Goal: Task Accomplishment & Management: Use online tool/utility

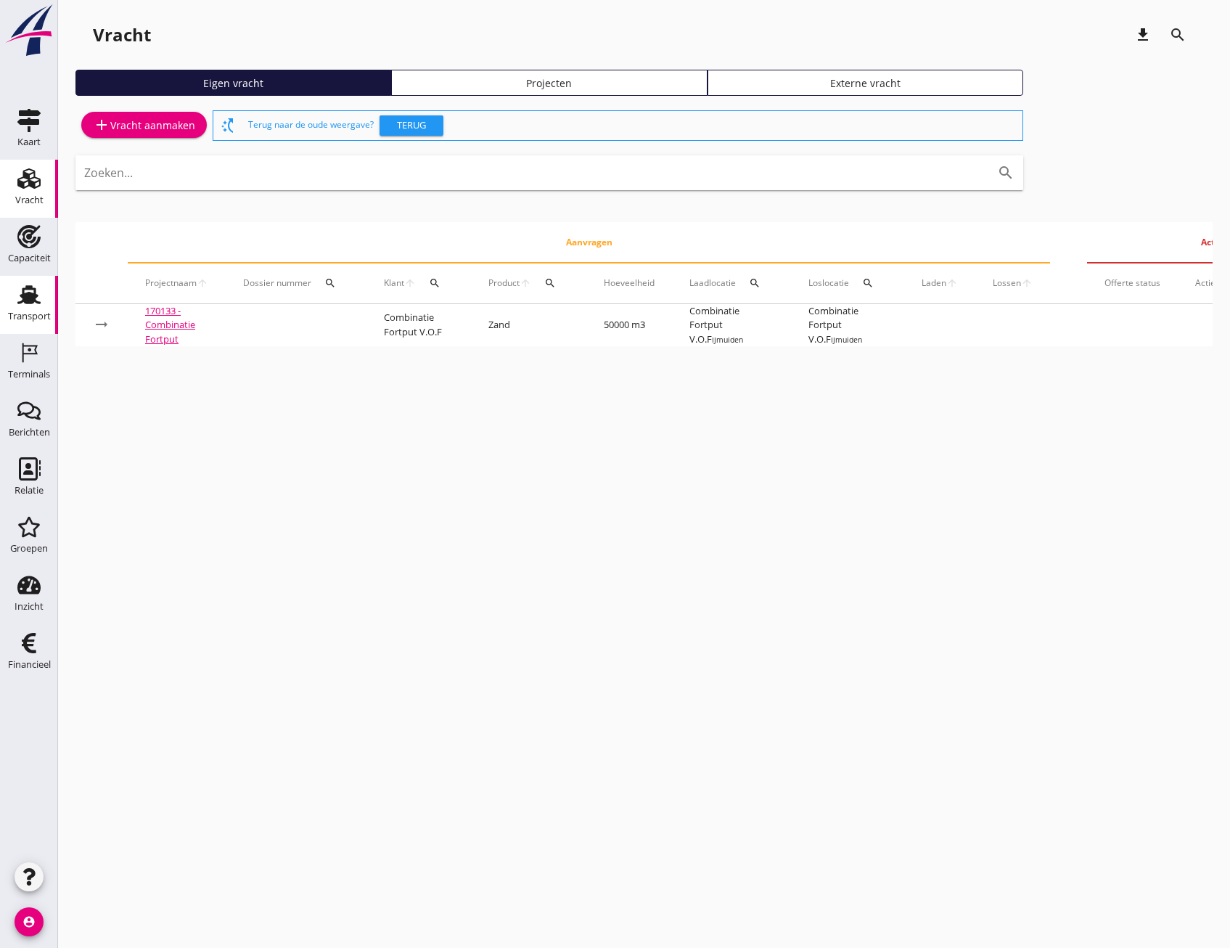
click at [19, 308] on div "Transport" at bounding box center [29, 316] width 43 height 20
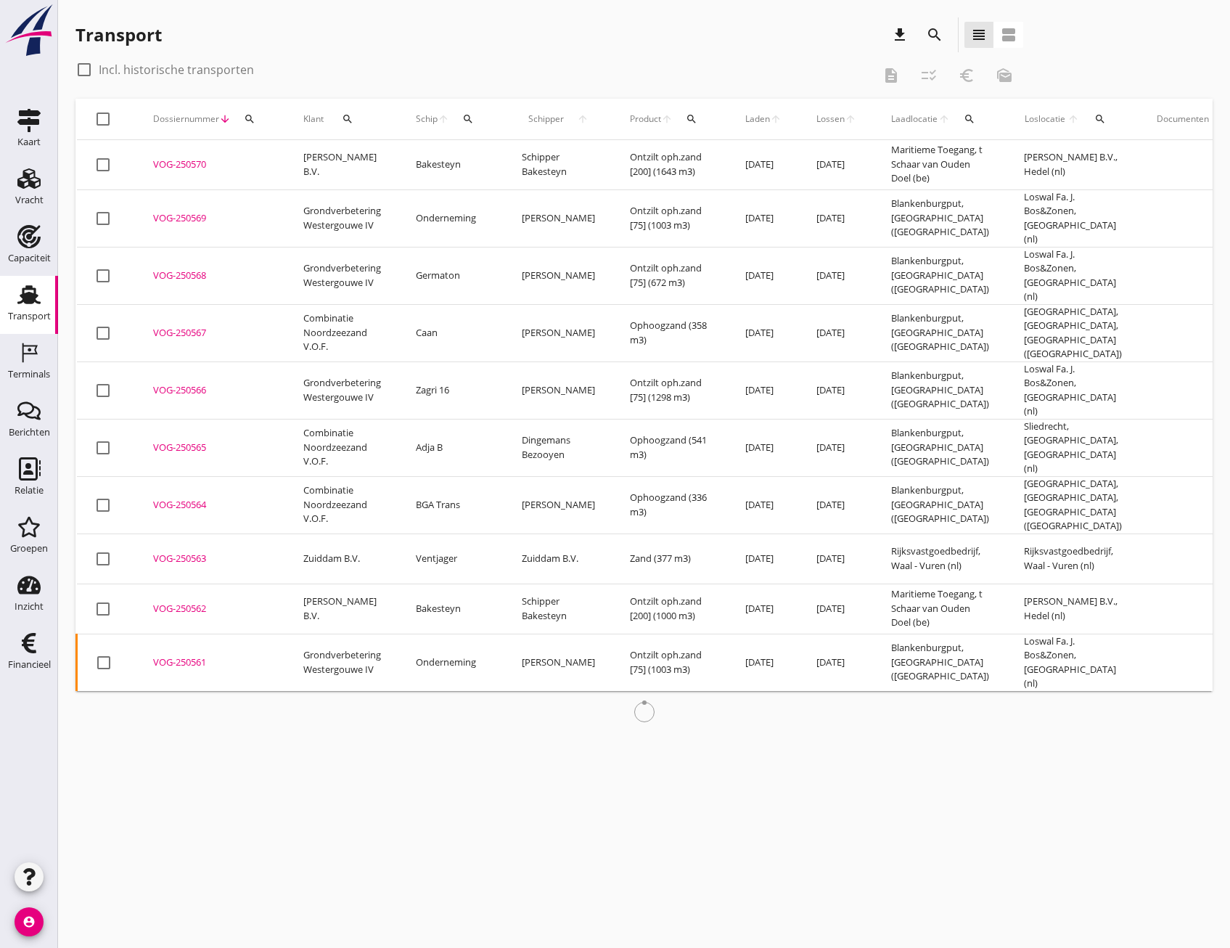
click at [83, 68] on div at bounding box center [84, 69] width 25 height 25
checkbox input "true"
click at [255, 122] on div "search" at bounding box center [250, 119] width 26 height 12
click at [293, 162] on input "Zoeken op dossiernummer..." at bounding box center [317, 160] width 151 height 23
paste input "250365"
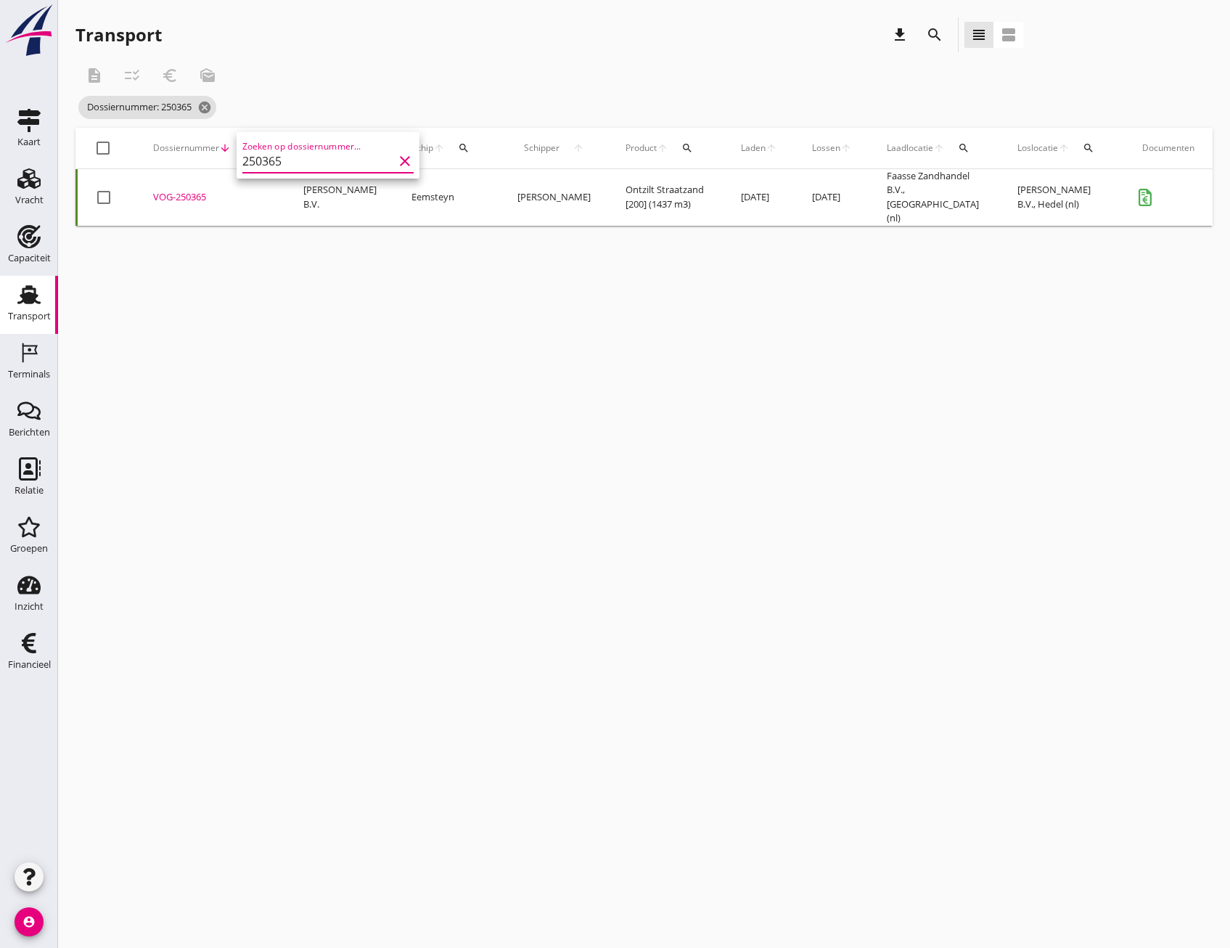
type input "250365"
click at [154, 198] on div "VOG-250365" at bounding box center [210, 197] width 115 height 15
click at [258, 144] on div "search" at bounding box center [250, 148] width 26 height 12
drag, startPoint x: 283, startPoint y: 193, endPoint x: 333, endPoint y: 194, distance: 50.1
click at [284, 193] on input "250365" at bounding box center [317, 190] width 151 height 23
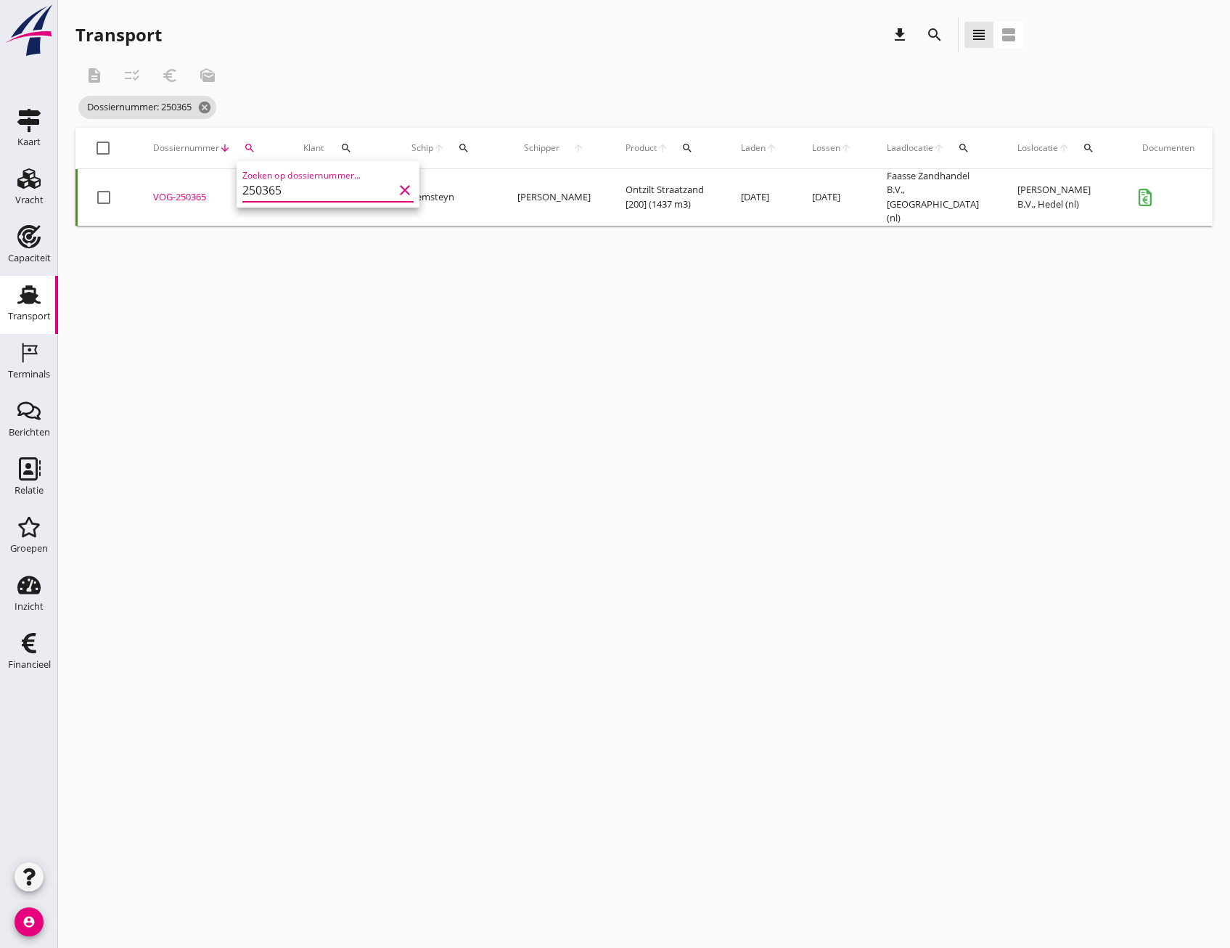
click at [396, 186] on icon "clear" at bounding box center [404, 189] width 17 height 17
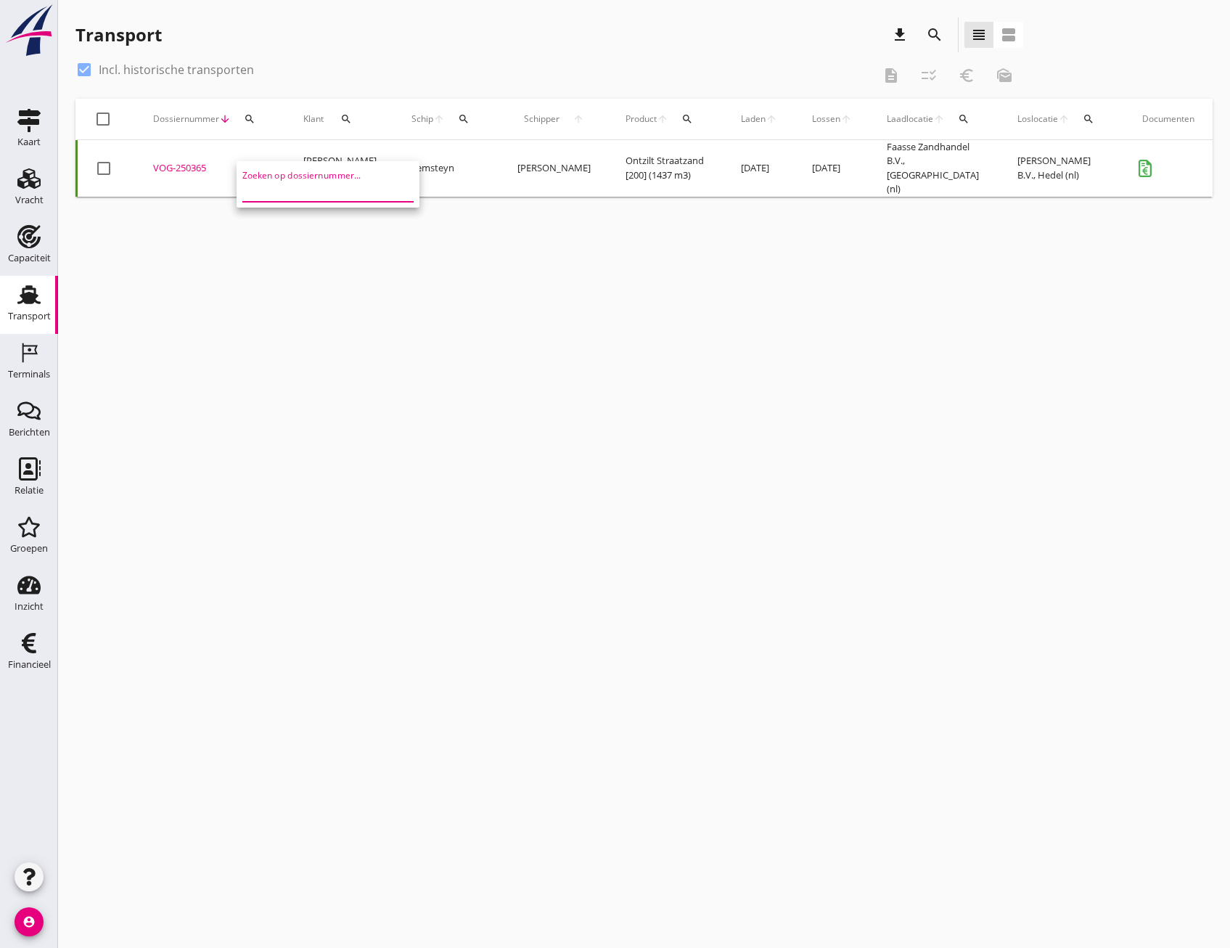
paste input "250339"
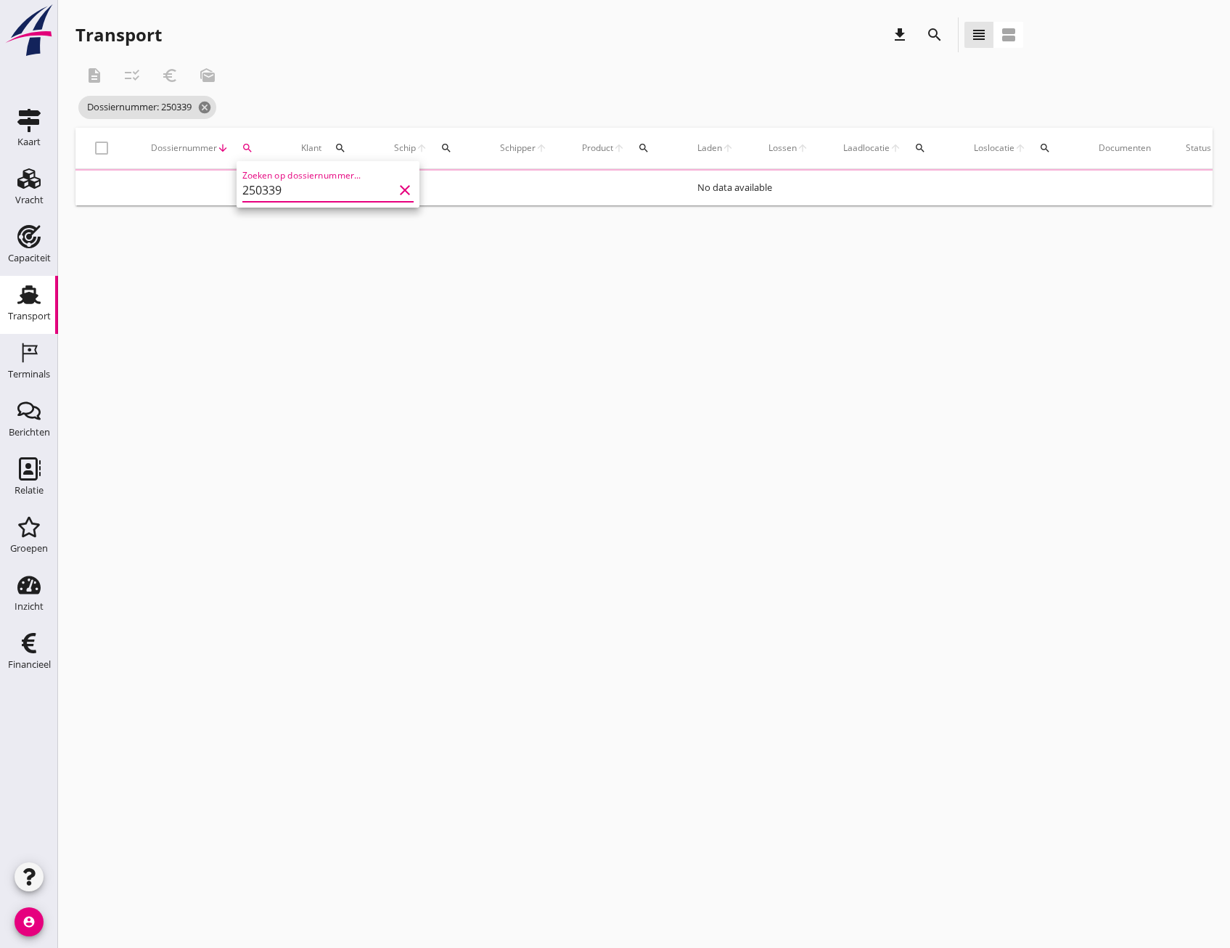
type input "250339"
click at [210, 253] on div "cancel You are impersonating another user. Transport download search view_headl…" at bounding box center [644, 474] width 1172 height 948
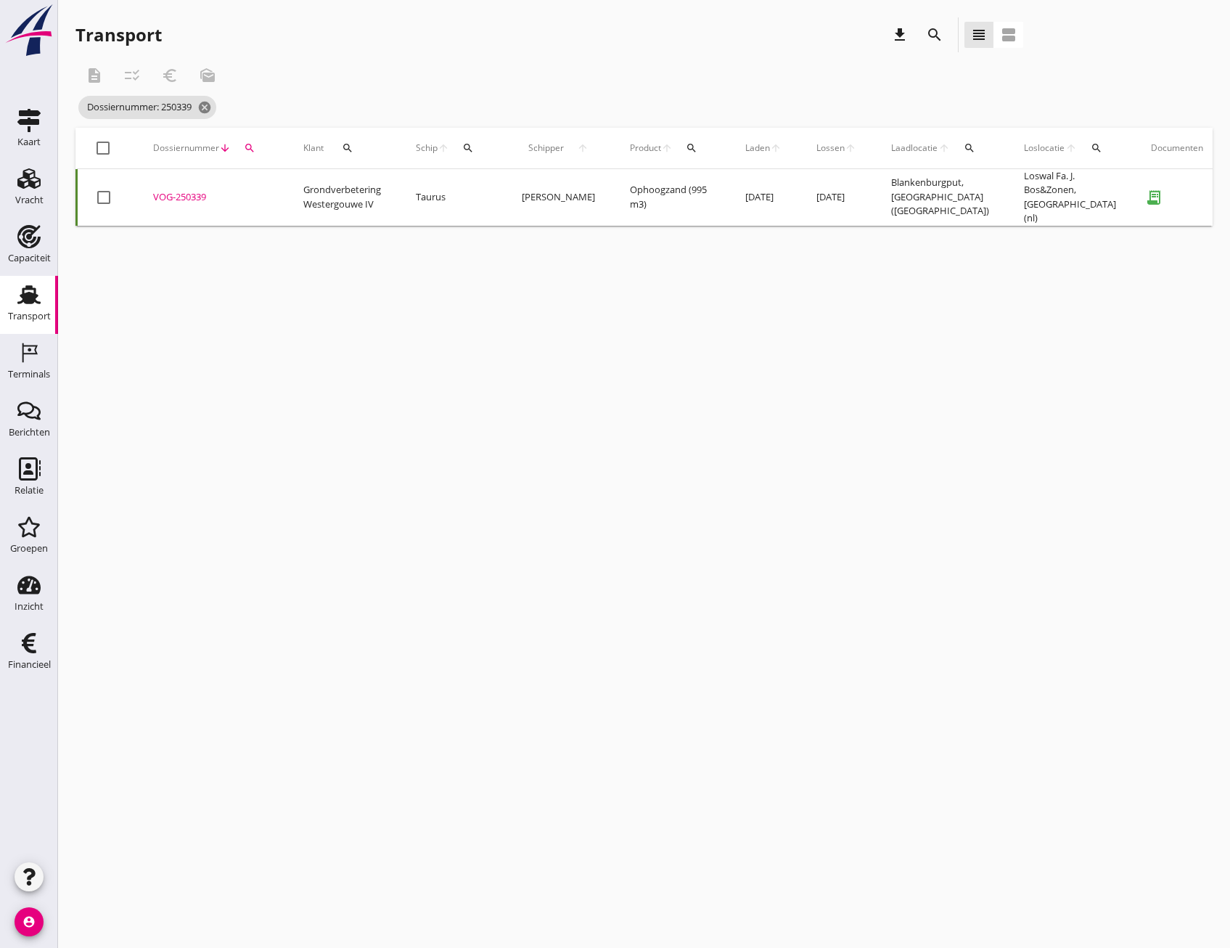
click at [180, 195] on div "VOG-250339" at bounding box center [210, 197] width 115 height 15
click at [246, 145] on icon "search" at bounding box center [250, 148] width 12 height 12
drag, startPoint x: 393, startPoint y: 189, endPoint x: 377, endPoint y: 190, distance: 16.0
click at [396, 190] on icon "clear" at bounding box center [404, 189] width 17 height 17
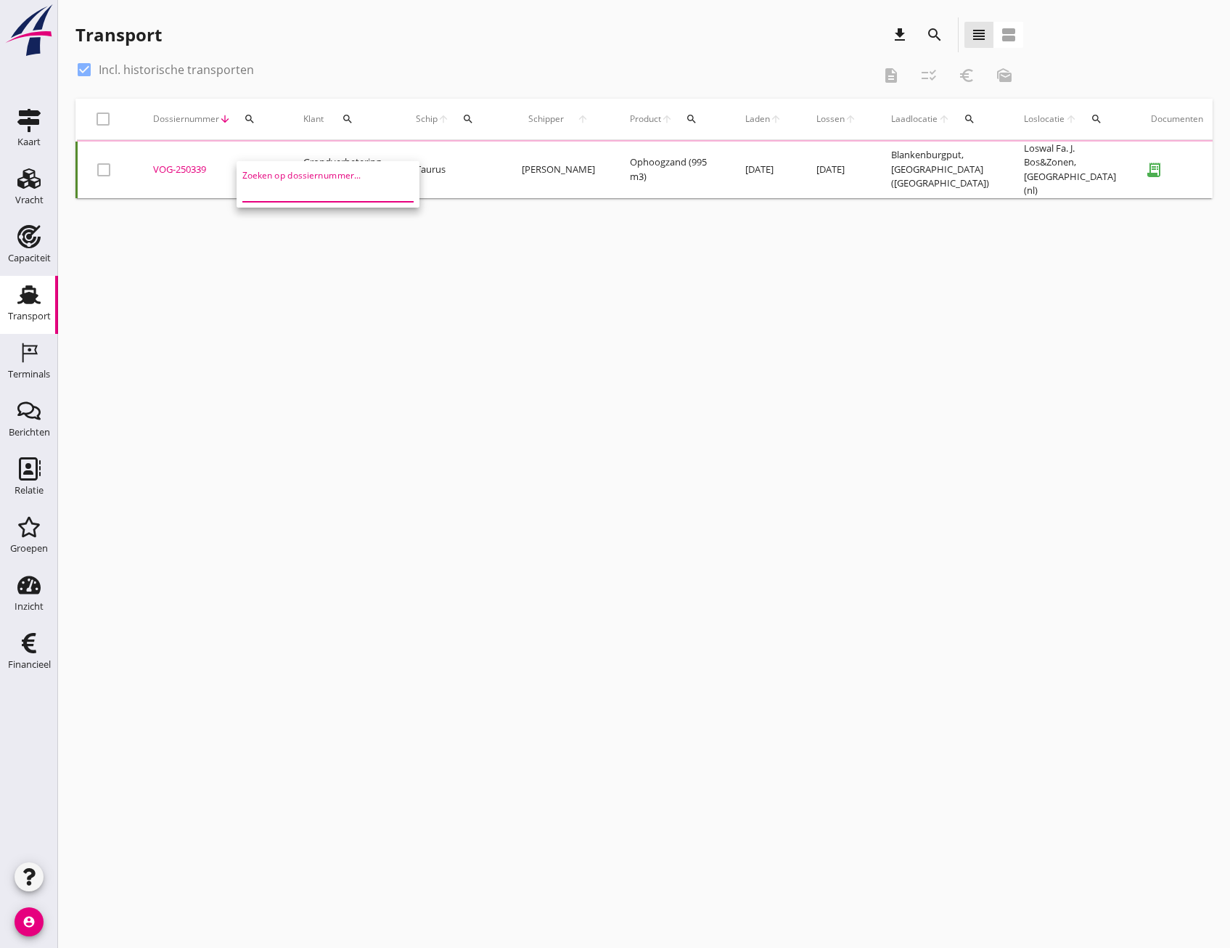
click at [282, 187] on input "Zoeken op dossiernummer..." at bounding box center [317, 190] width 151 height 23
paste input "- 250333"
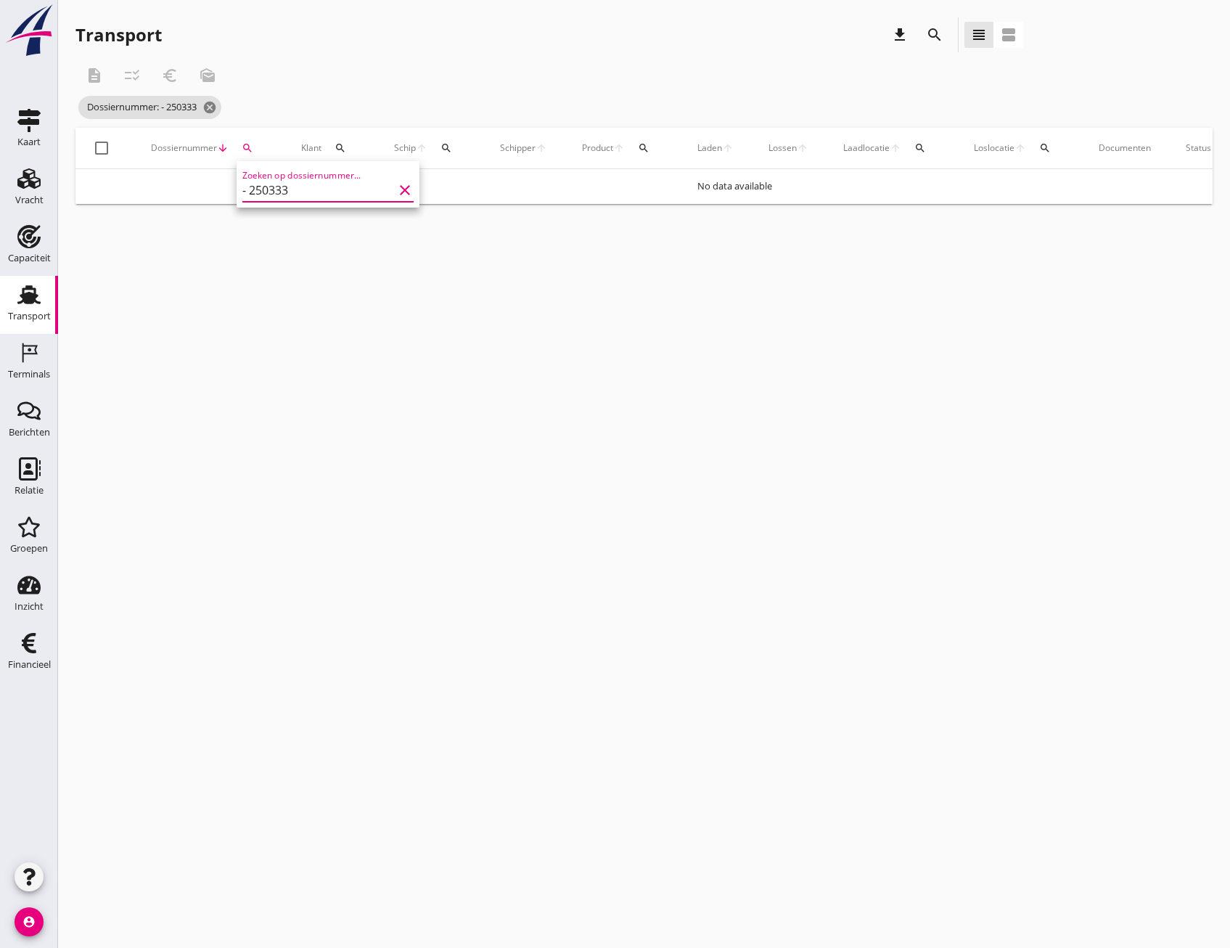
click at [251, 188] on input "- 250333" at bounding box center [317, 190] width 151 height 23
type input "250333"
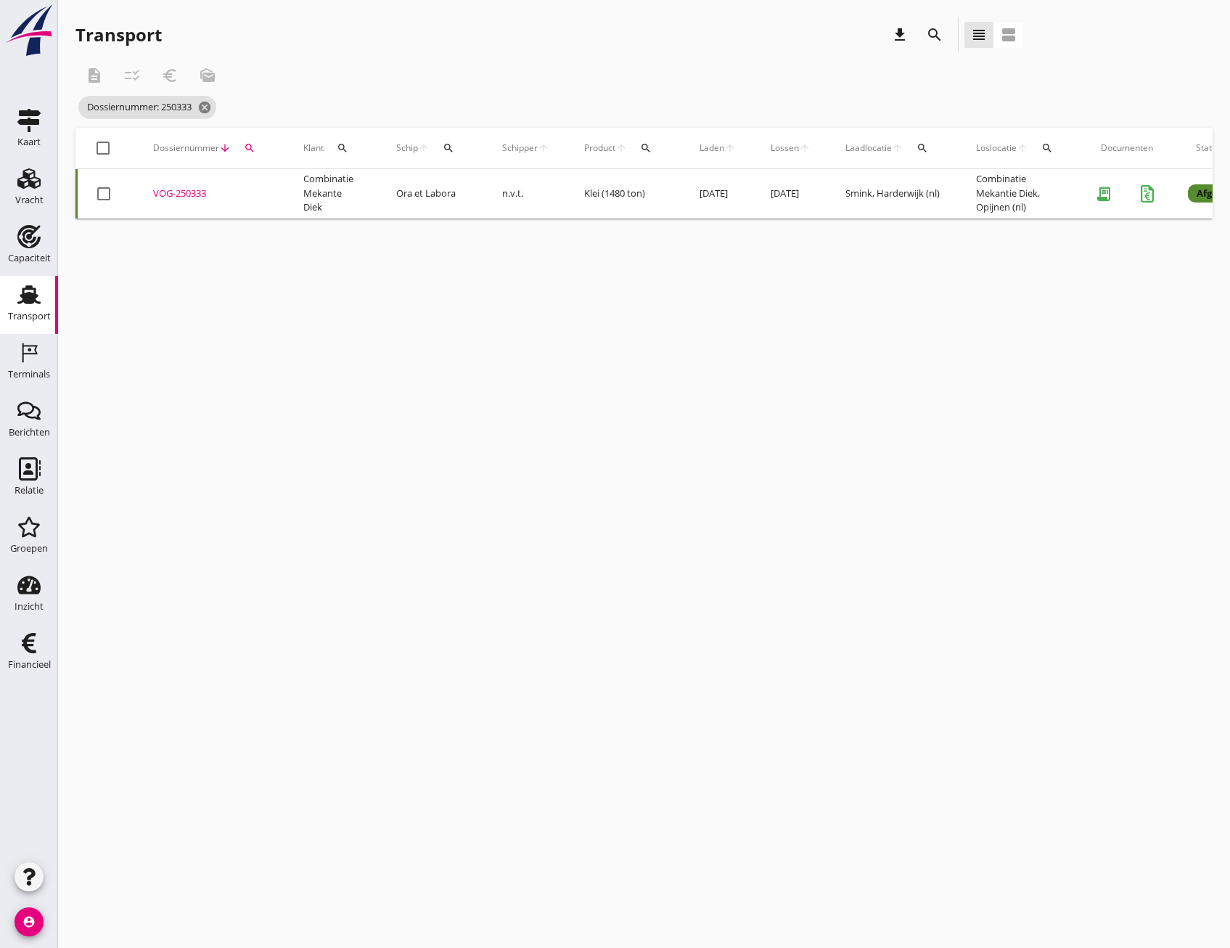
click at [184, 194] on div "VOG-250333" at bounding box center [210, 193] width 115 height 15
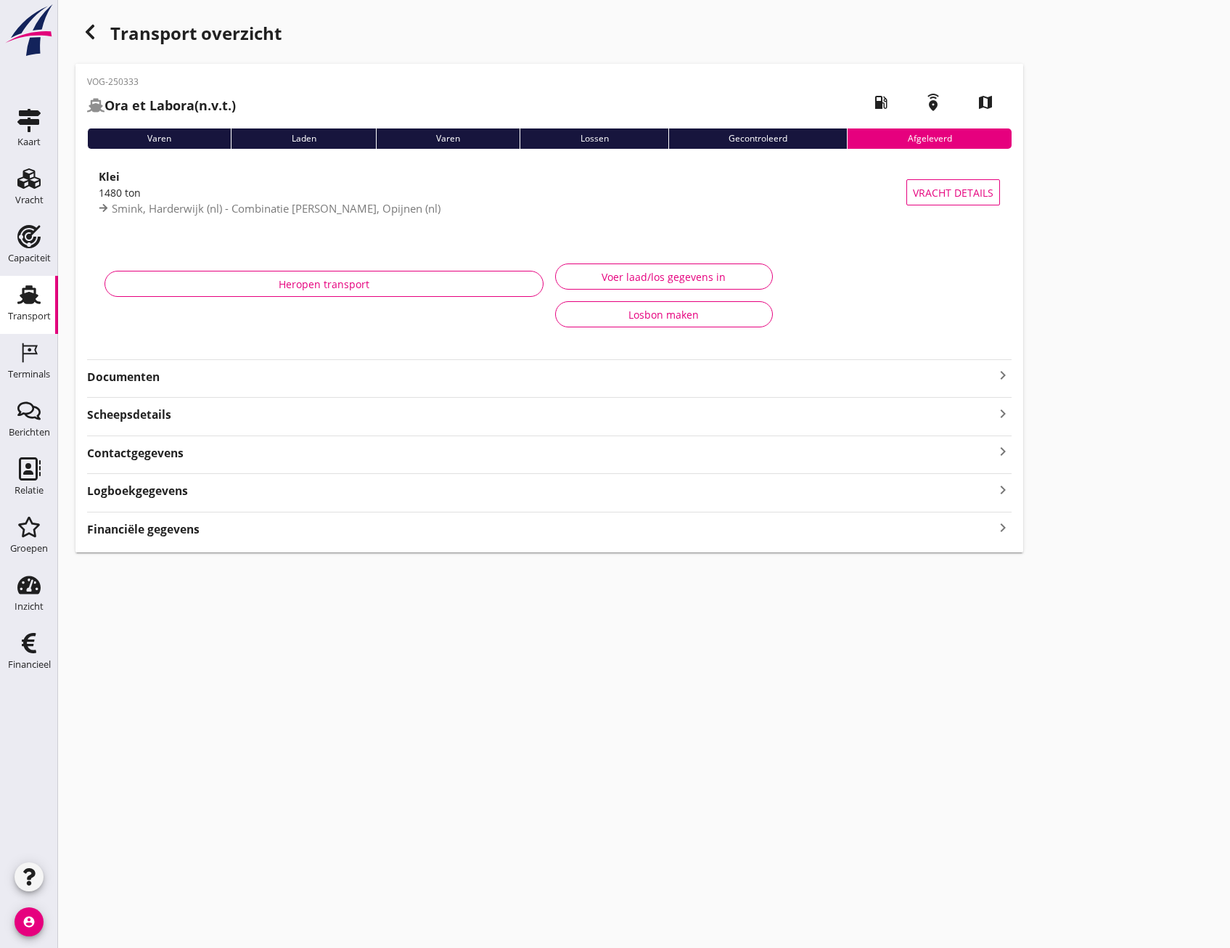
click at [173, 364] on div "Documenten keyboard_arrow_right" at bounding box center [549, 372] width 925 height 26
click at [180, 381] on strong "Documenten" at bounding box center [540, 377] width 907 height 17
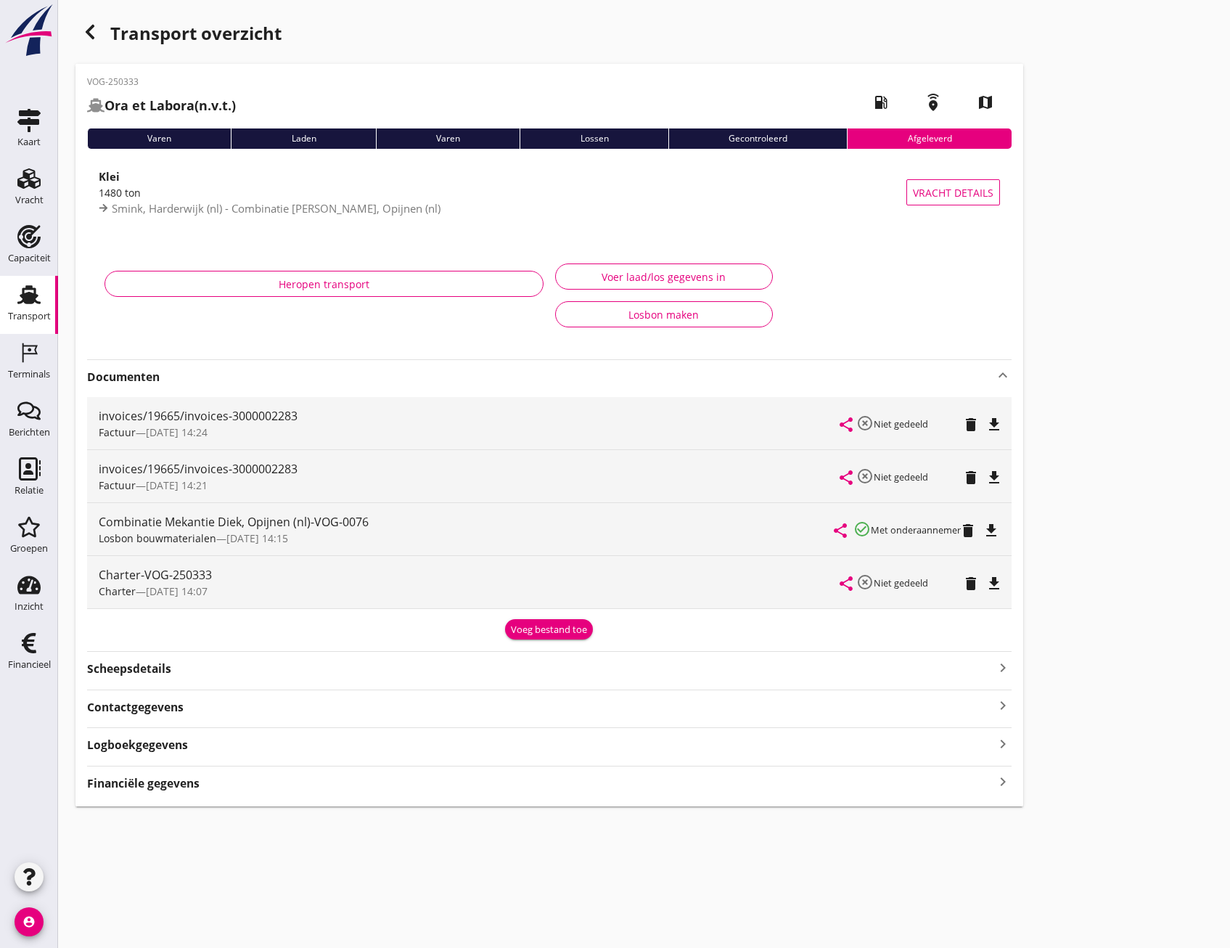
click at [276, 517] on div "Combinatie Mekantie Diek, Opijnen (nl)-VOG-0076" at bounding box center [467, 521] width 736 height 17
click at [991, 528] on icon "file_download" at bounding box center [991, 530] width 17 height 17
click at [90, 38] on icon "button" at bounding box center [89, 31] width 17 height 17
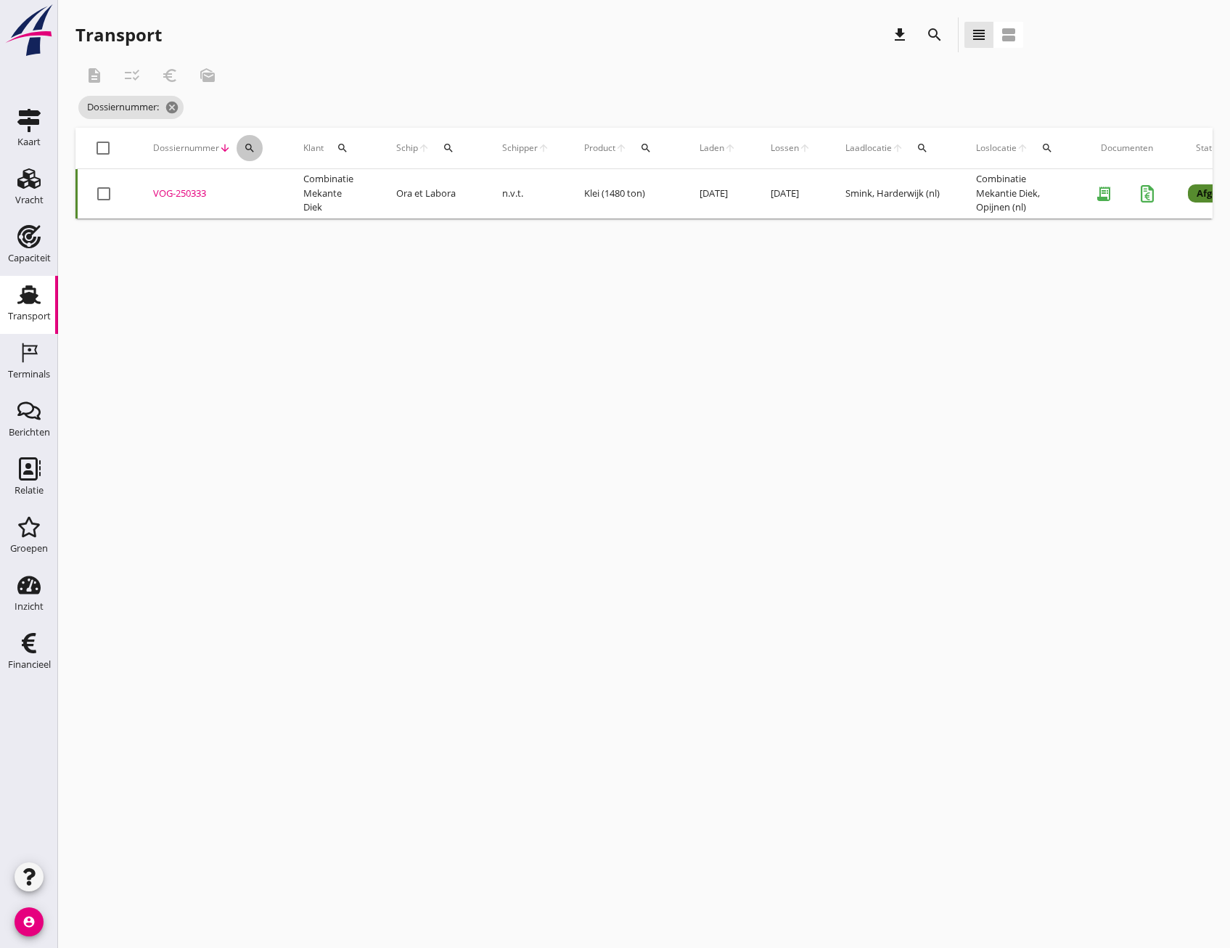
click at [241, 141] on button "search" at bounding box center [250, 148] width 26 height 26
click at [270, 186] on input "Zoeken op dossiernummer..." at bounding box center [317, 190] width 151 height 23
paste input "- 250332"
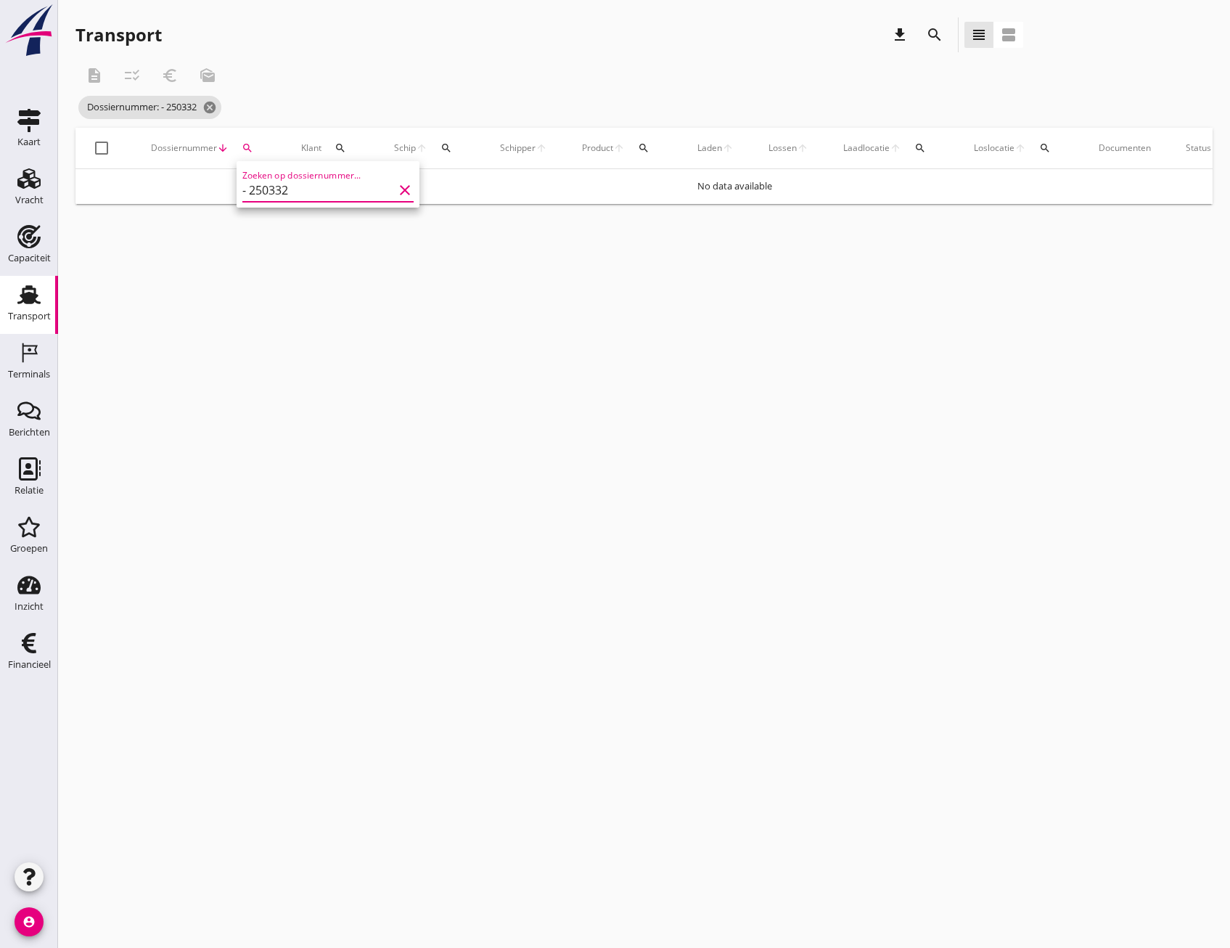
drag, startPoint x: 247, startPoint y: 189, endPoint x: 228, endPoint y: 194, distance: 19.7
click at [228, 194] on div "Allemaal [PERSON_NAME] [PERSON_NAME] [PERSON_NAME] [PERSON_NAME] van den Dool […" at bounding box center [615, 474] width 1230 height 948
click at [246, 140] on button "search" at bounding box center [247, 148] width 26 height 26
drag, startPoint x: 306, startPoint y: 197, endPoint x: 204, endPoint y: 182, distance: 102.7
click at [204, 182] on div "Allemaal [PERSON_NAME] [PERSON_NAME] [PERSON_NAME] [PERSON_NAME] van den Dool […" at bounding box center [615, 474] width 1230 height 948
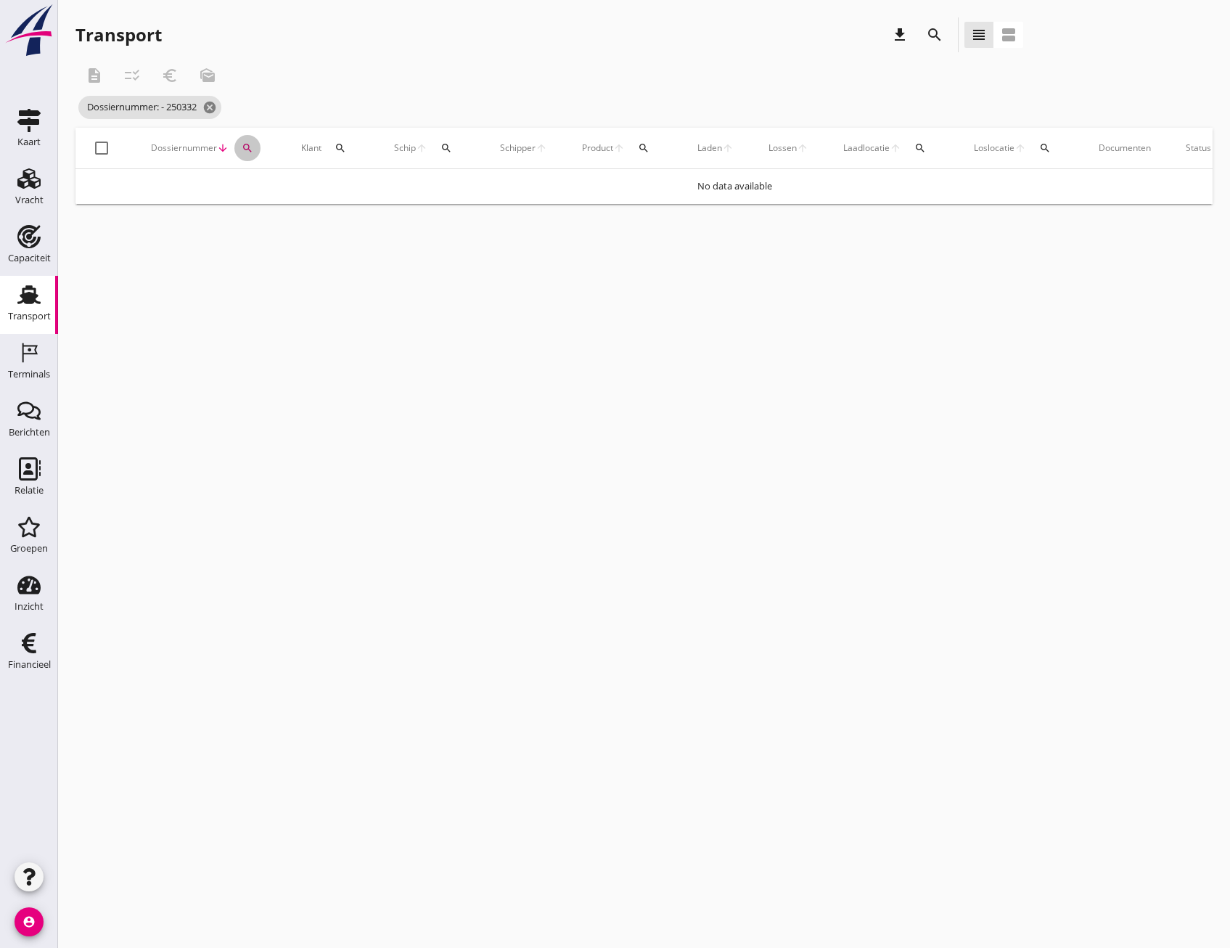
click at [241, 142] on div "search" at bounding box center [247, 148] width 26 height 12
click at [247, 193] on input "- 250332" at bounding box center [315, 190] width 151 height 23
type input "250332"
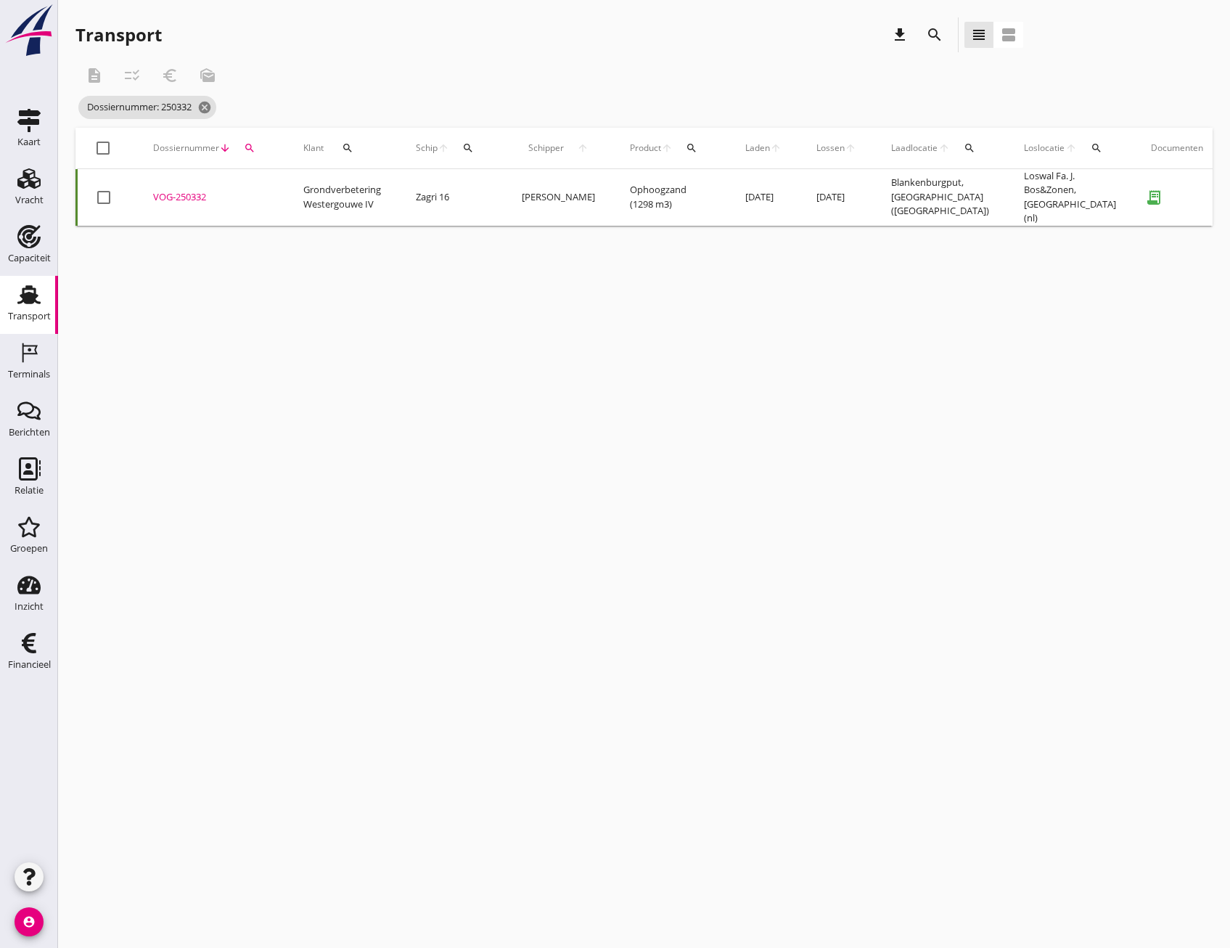
click at [166, 191] on div "VOG-250332" at bounding box center [210, 197] width 115 height 15
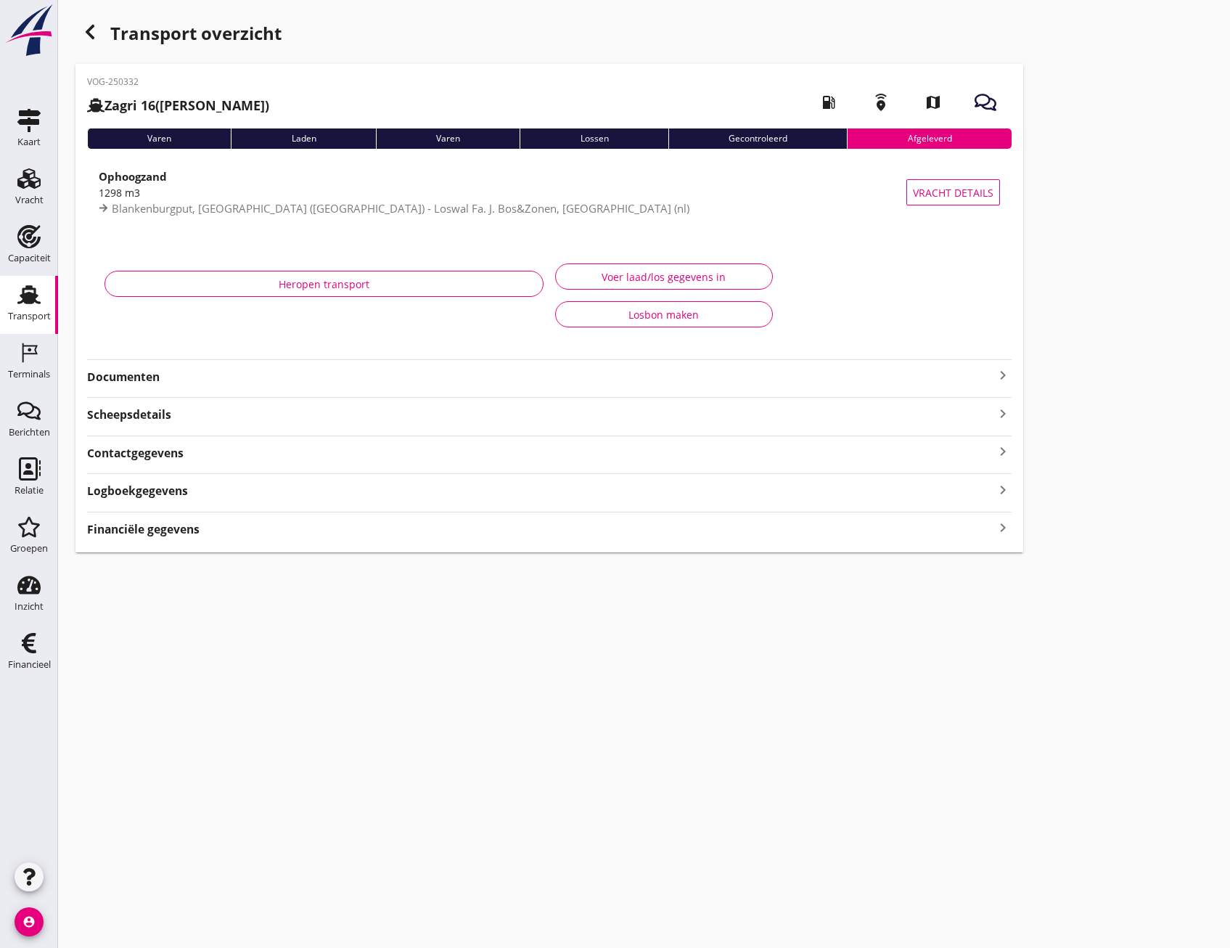
click at [245, 382] on div "VOG-250332 Zagri 16 ([PERSON_NAME]) local_gas_station emergency_share map Varen…" at bounding box center [549, 308] width 948 height 488
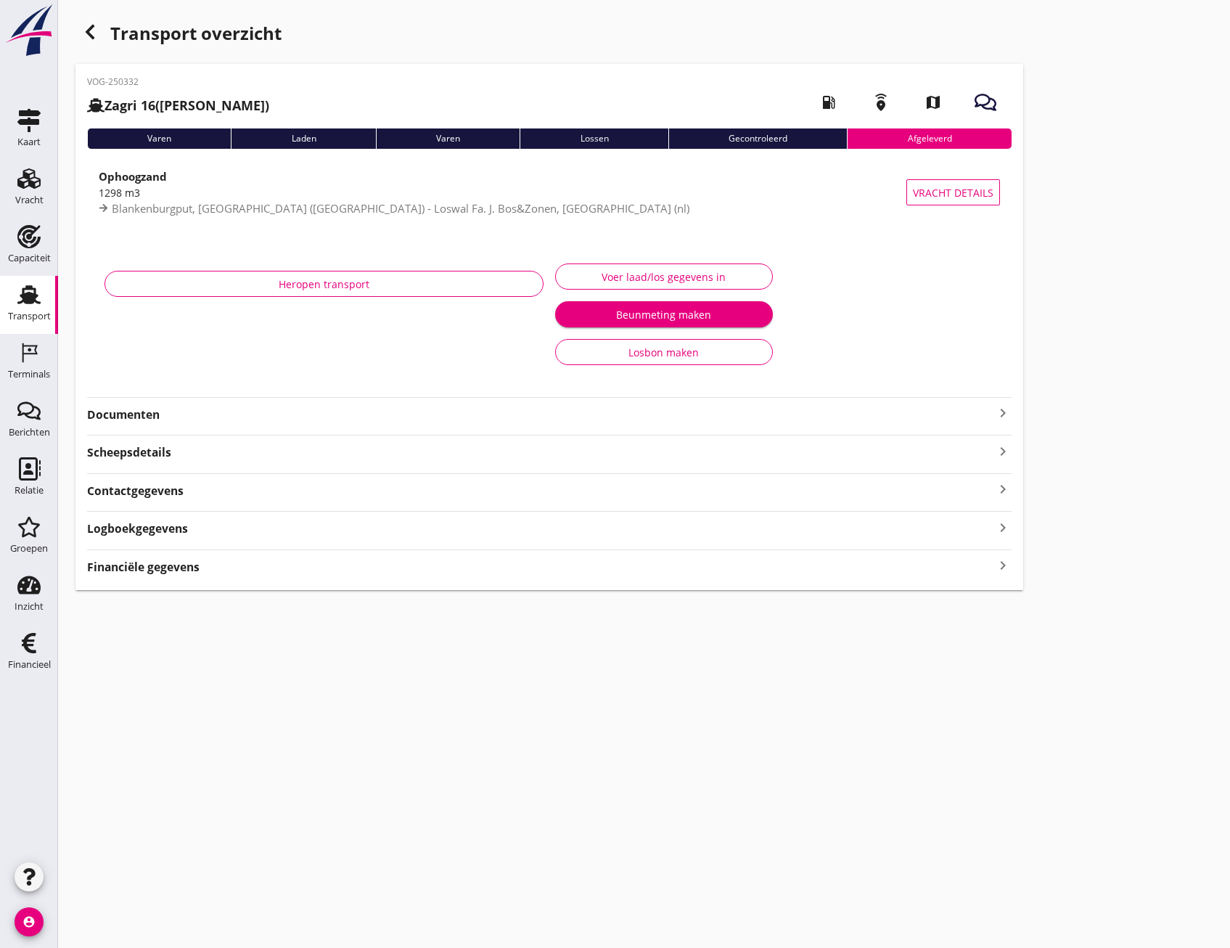
click at [246, 429] on div "VOG-250332 Zagri 16 ([PERSON_NAME]) local_gas_station emergency_share map Varen…" at bounding box center [549, 327] width 948 height 526
click at [155, 417] on strong "Documenten" at bounding box center [540, 414] width 907 height 17
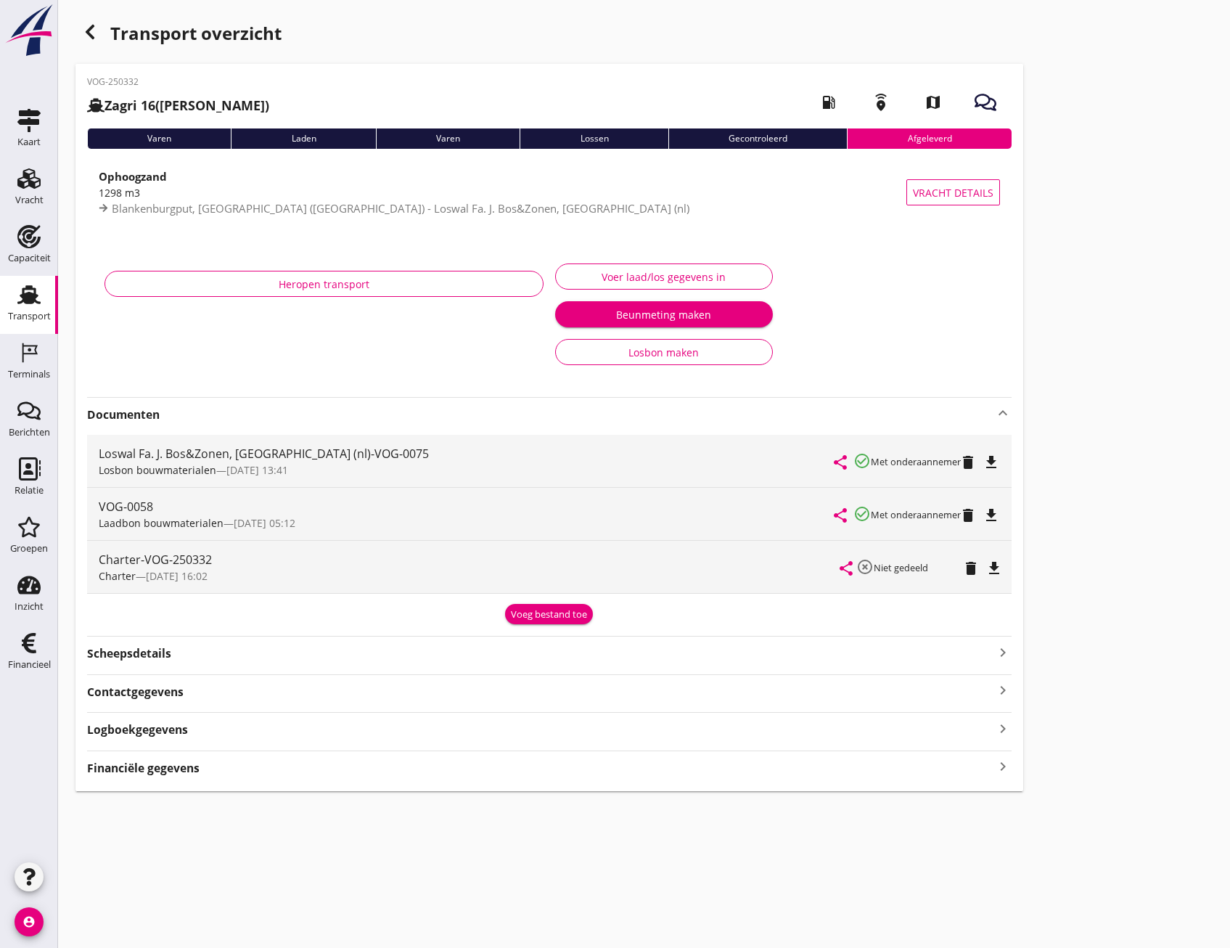
click at [101, 36] on div "button" at bounding box center [89, 31] width 29 height 29
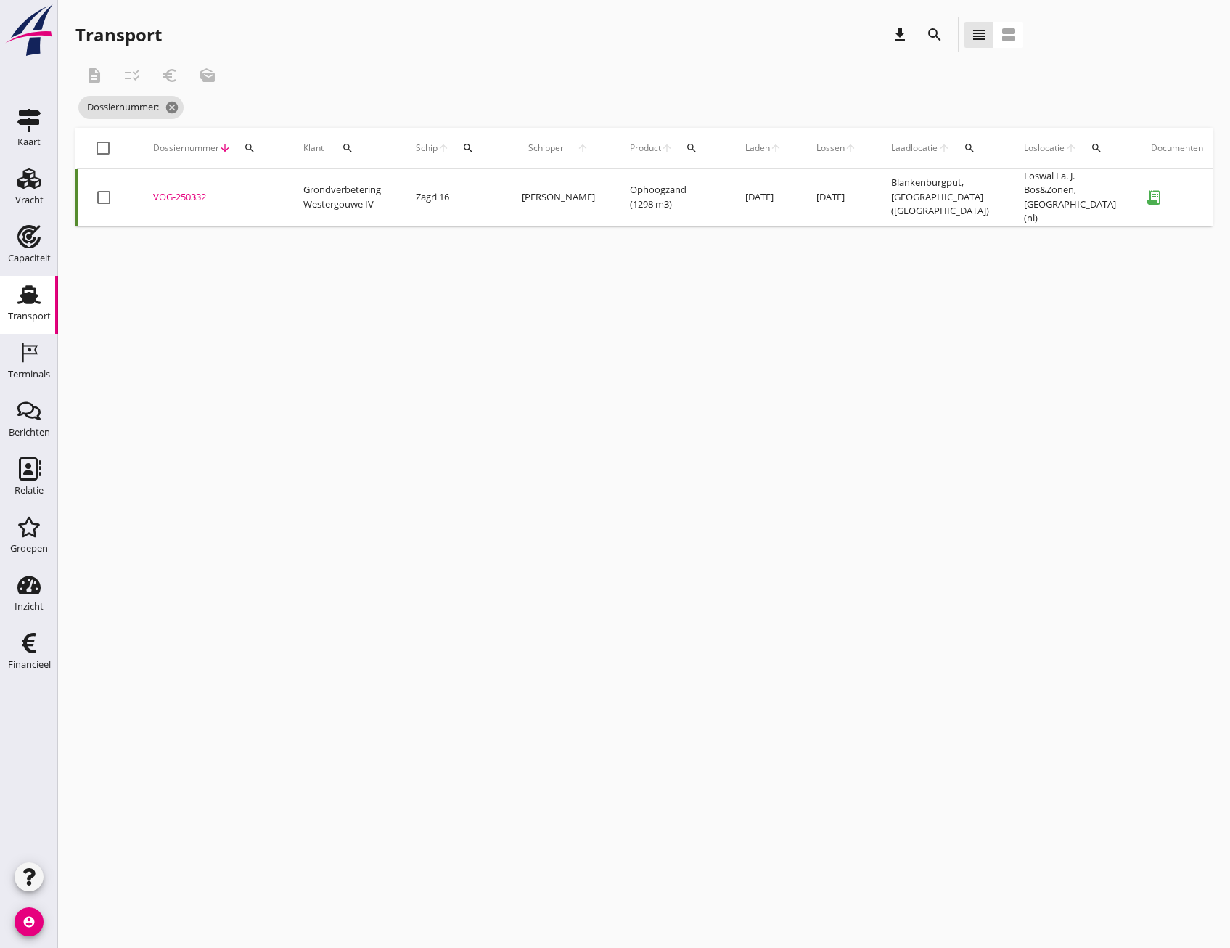
click at [115, 149] on div "check_box_outline_blank" at bounding box center [105, 147] width 23 height 17
click at [241, 146] on div "search" at bounding box center [250, 148] width 26 height 12
click at [279, 199] on div "Zoeken op dossiernummer..." at bounding box center [327, 190] width 171 height 23
paste input "250365"
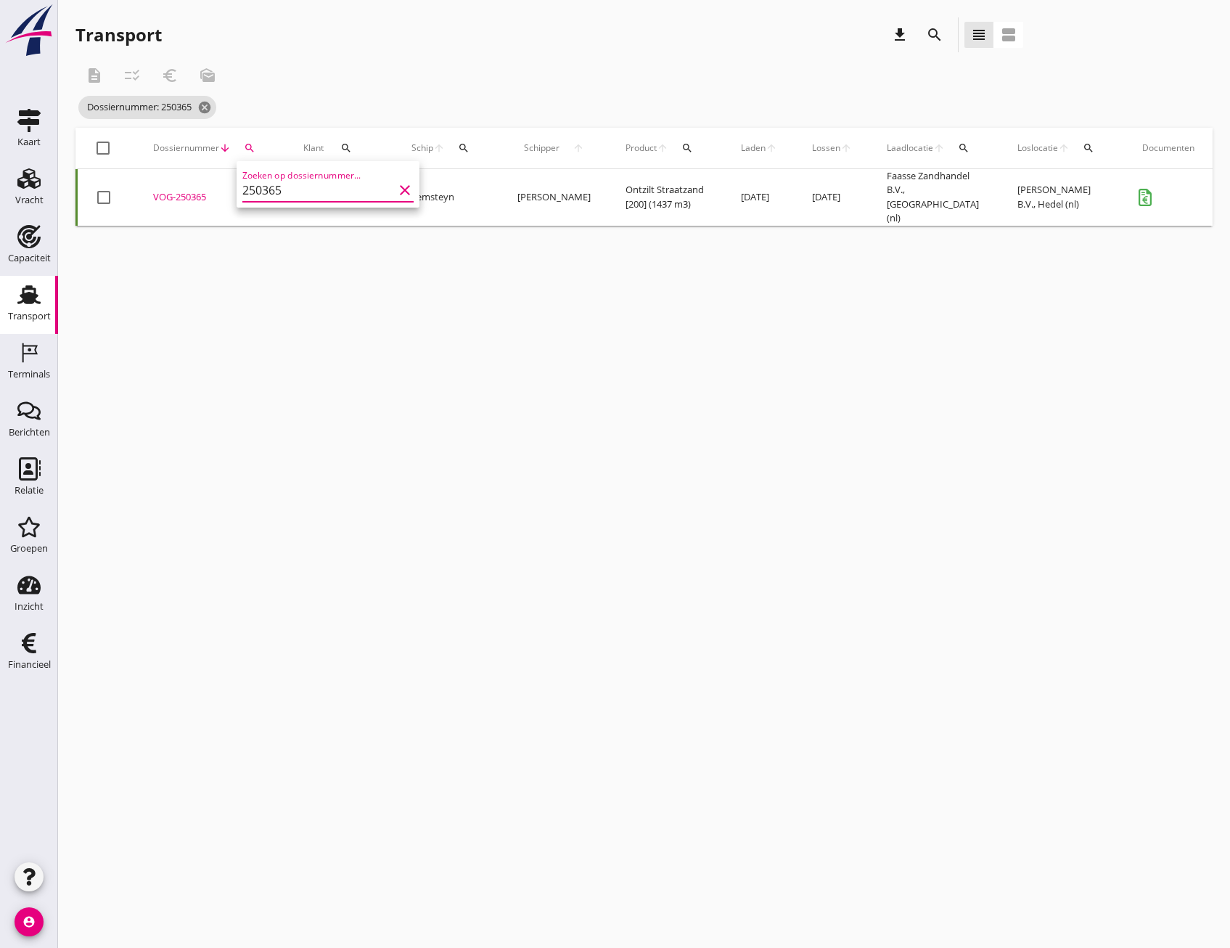
type input "250365"
click at [102, 144] on div at bounding box center [103, 148] width 25 height 25
checkbox input "true"
click at [181, 325] on div "cancel You are impersonating another user. Transport download search view_headl…" at bounding box center [644, 474] width 1172 height 948
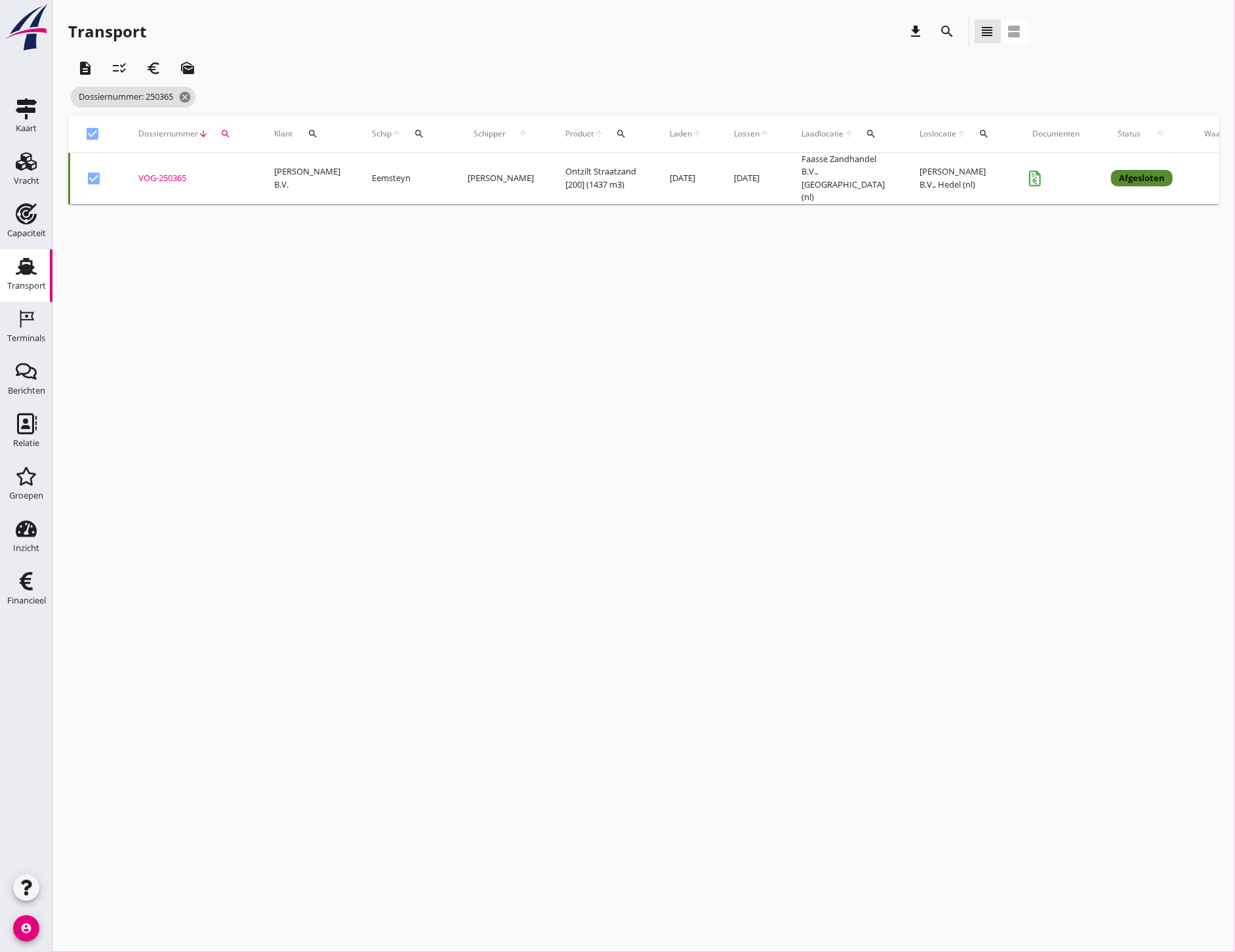
click at [135, 165] on td "VOG-250365 upload_file Drop hier uw bestand om het aan het dossier toe te voegen" at bounding box center [191, 178] width 136 height 52
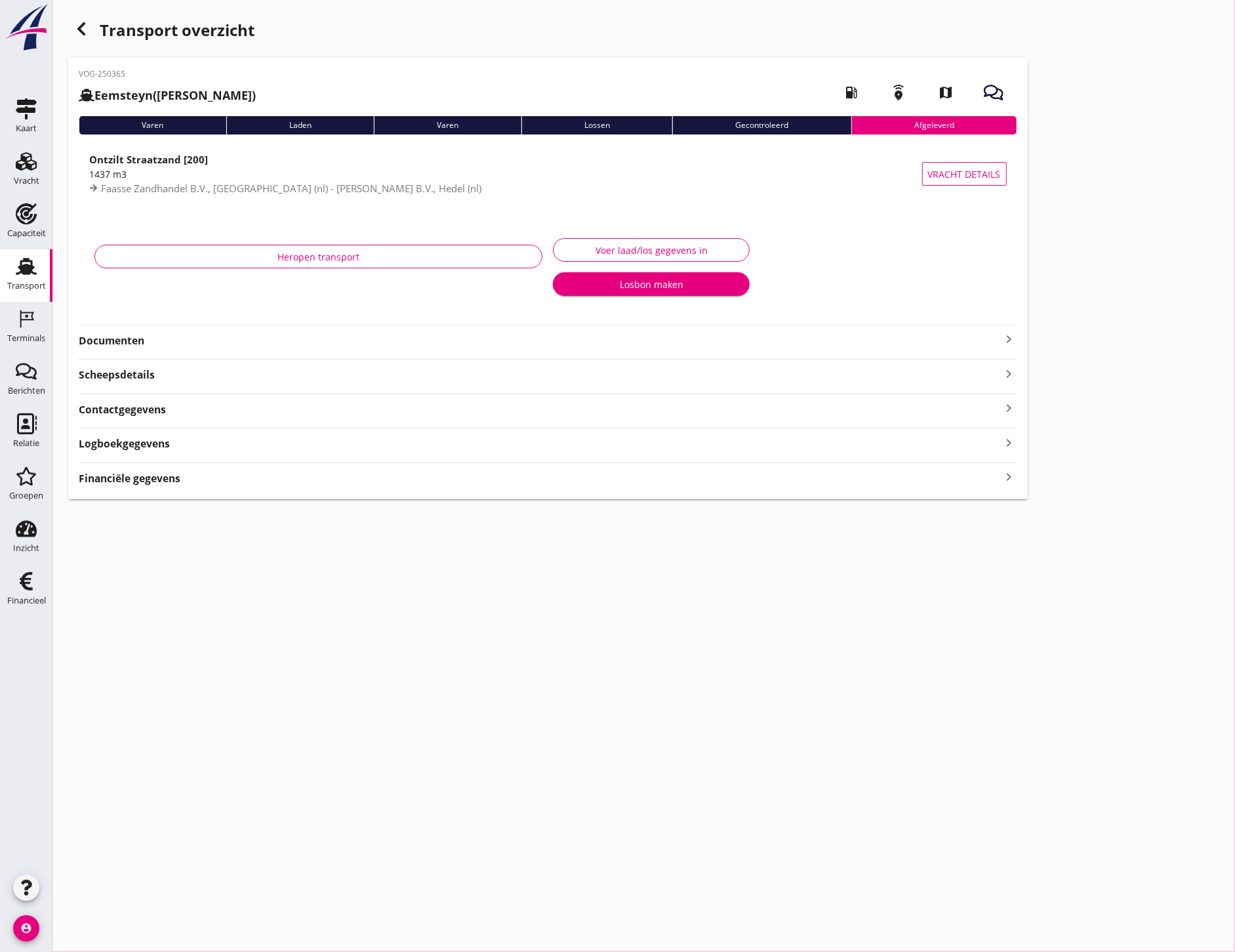
click at [173, 344] on div "VOG-250365 Eemsteyn ([PERSON_NAME]) local_gas_station emergency_share map Varen…" at bounding box center [548, 278] width 960 height 441
click at [173, 374] on strong "Documenten" at bounding box center [540, 374] width 923 height 15
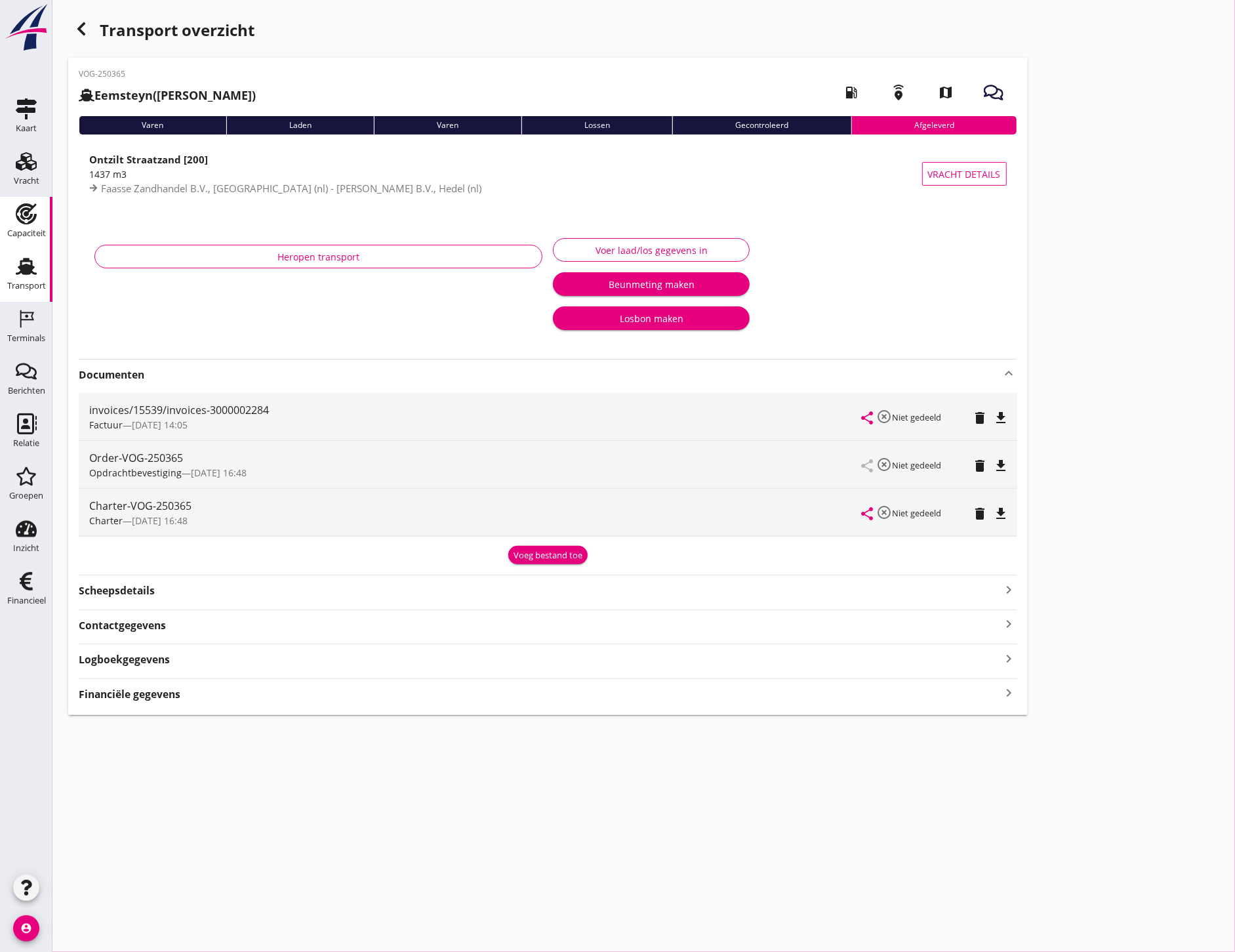
click at [34, 225] on div "Capaciteit" at bounding box center [26, 233] width 39 height 18
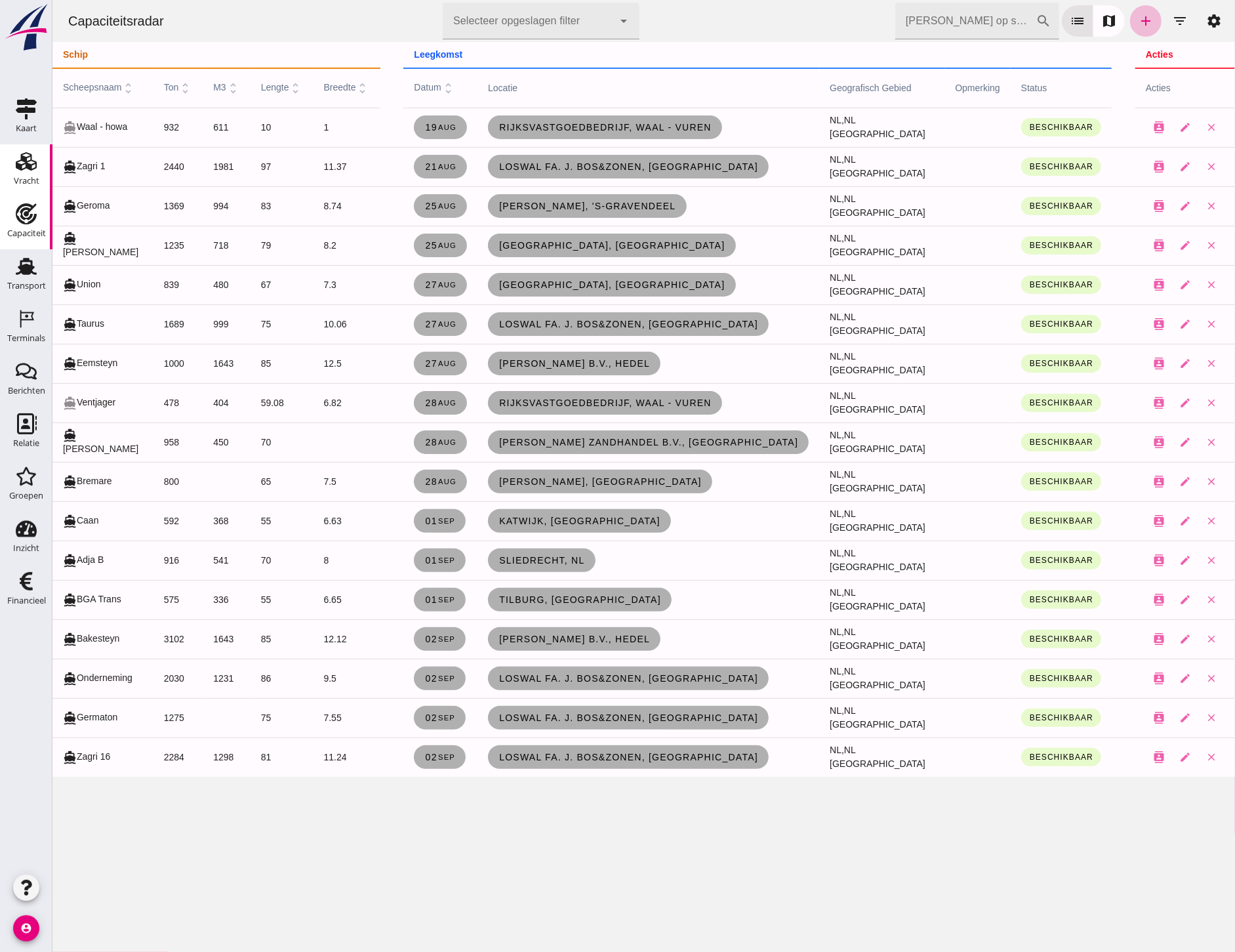
click at [42, 165] on link "Vracht Vracht" at bounding box center [26, 171] width 52 height 52
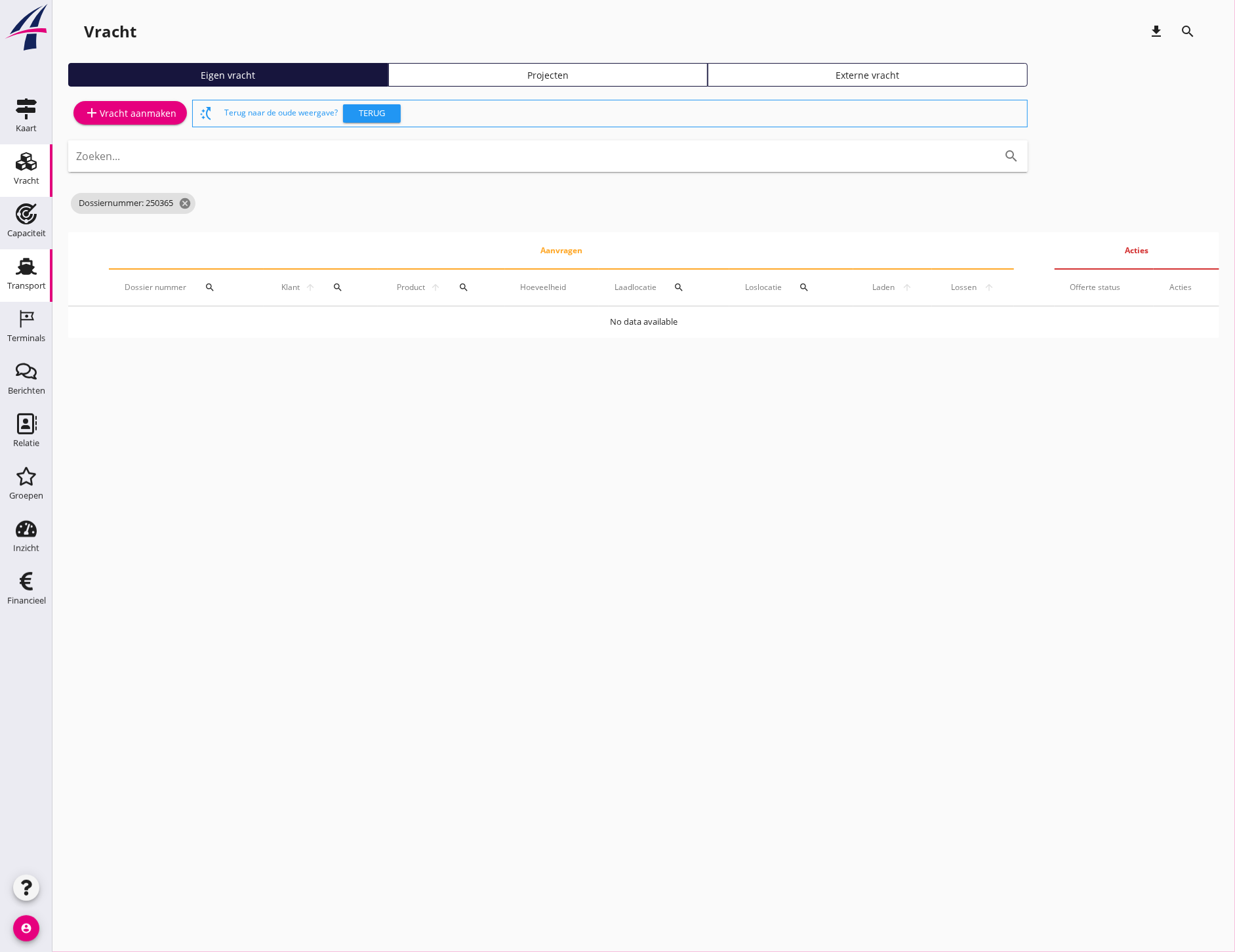
click at [34, 277] on div "Transport" at bounding box center [26, 286] width 39 height 18
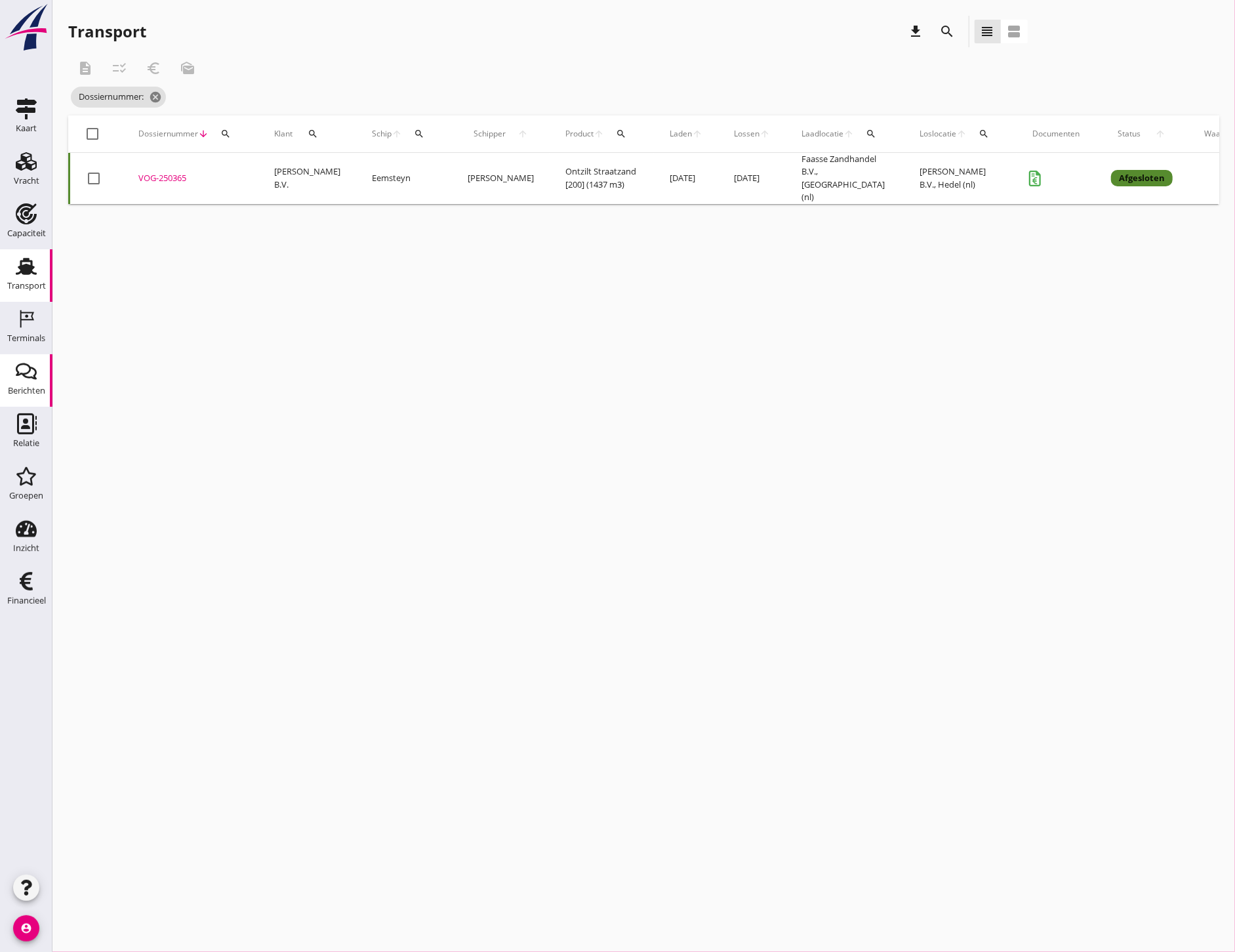
click at [46, 388] on link "Berichten Berichten" at bounding box center [26, 381] width 52 height 52
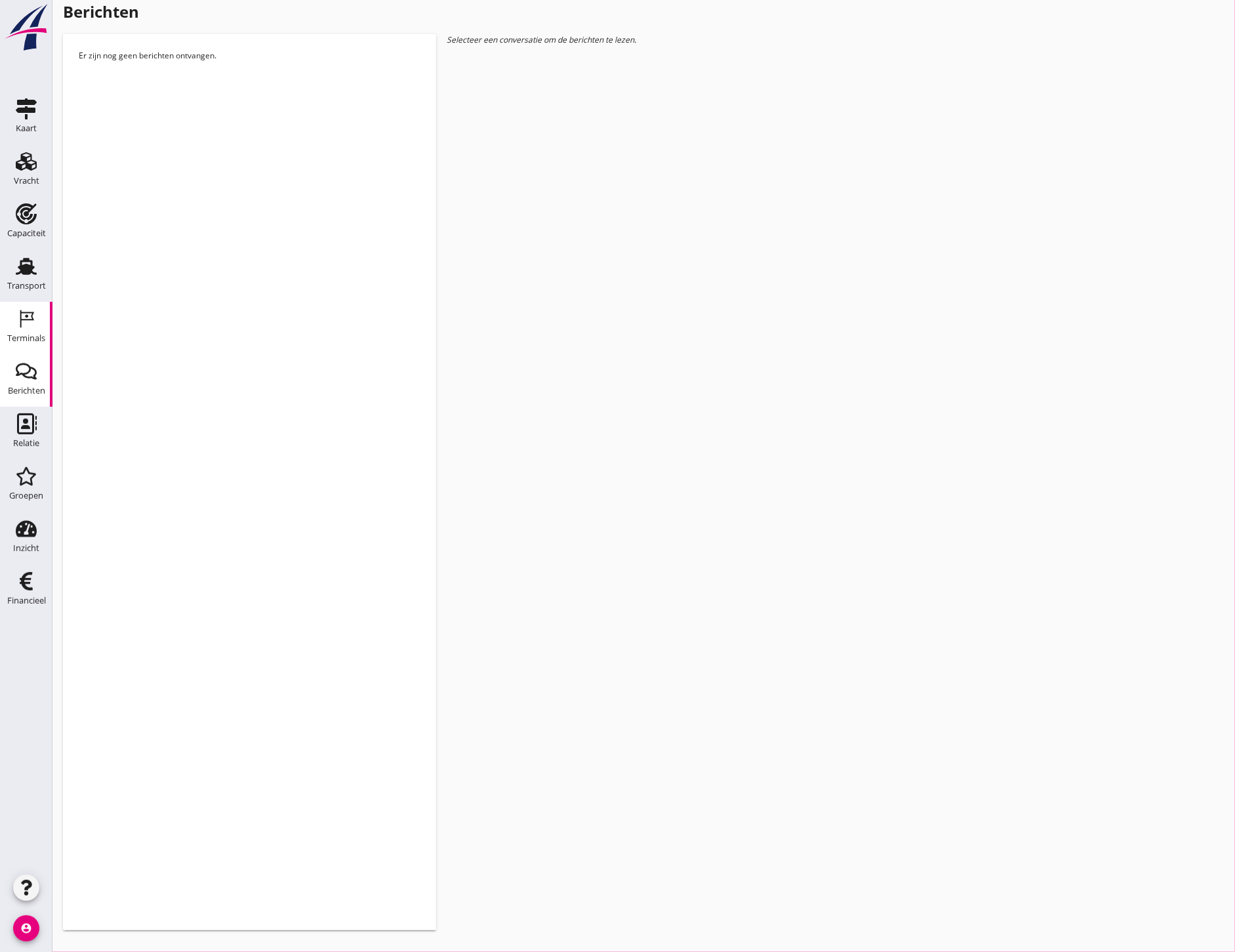
click at [17, 325] on icon "Terminals" at bounding box center [25, 318] width 21 height 21
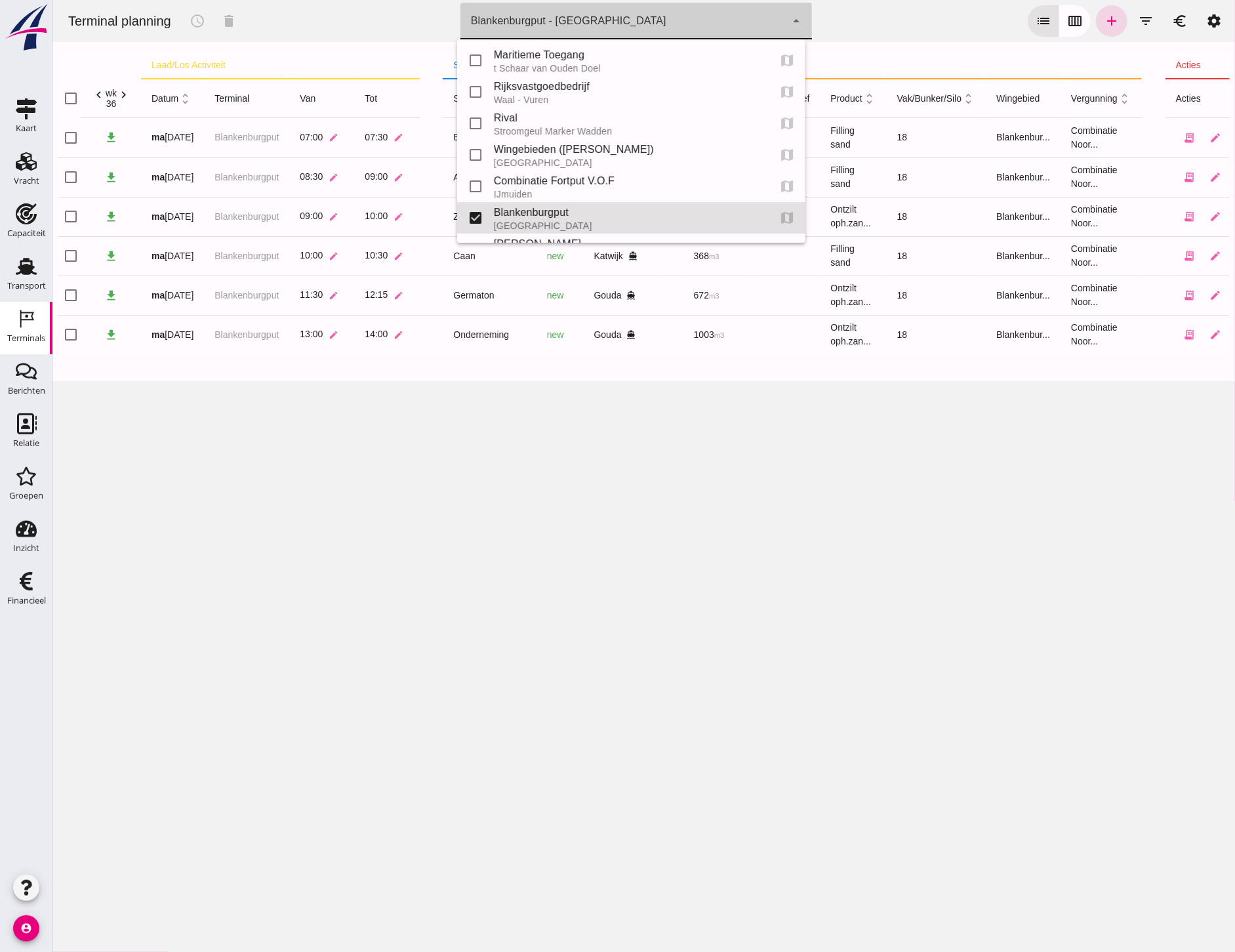
click div "Blankenburgput - [GEOGRAPHIC_DATA]"
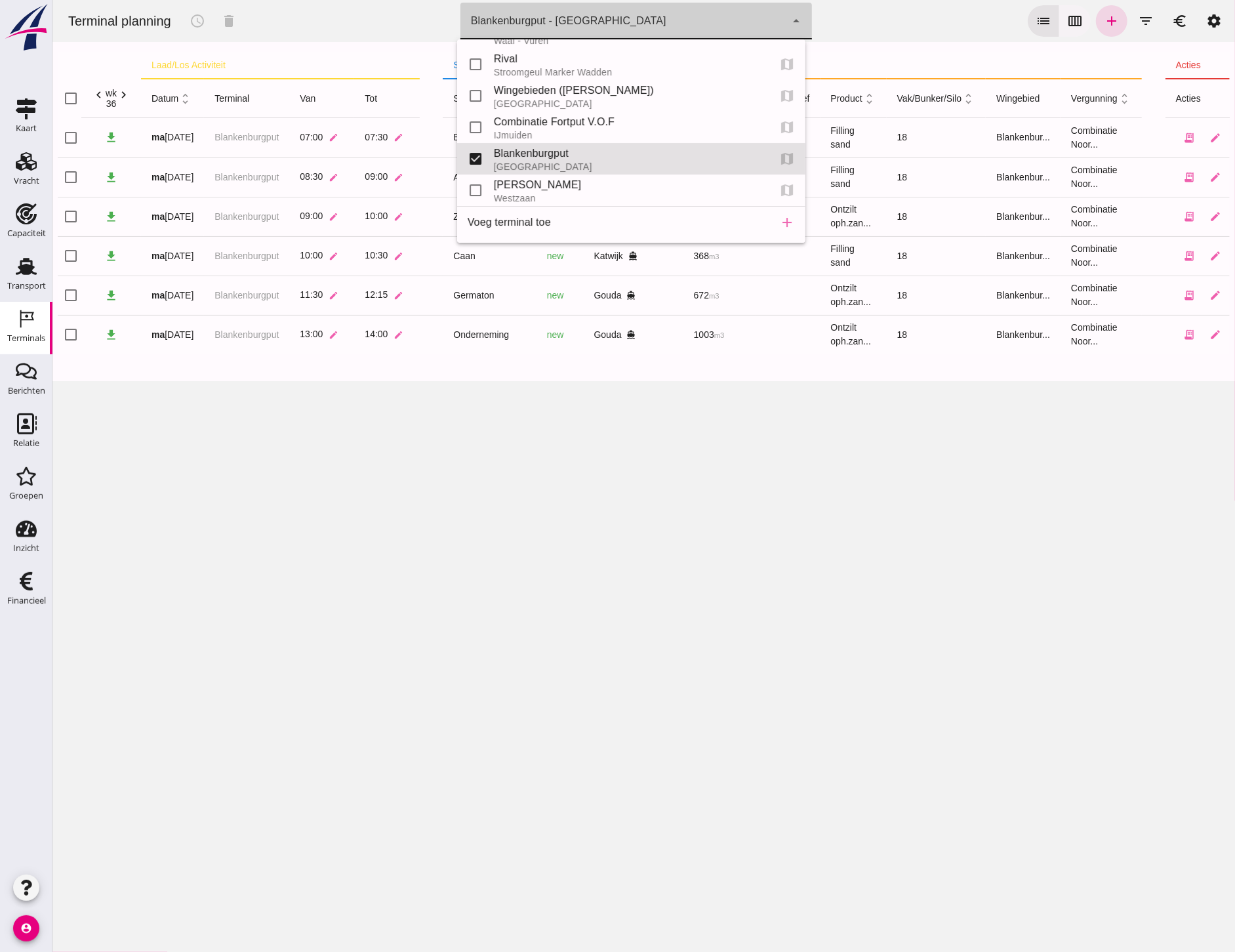
click button "calendar_view_week"
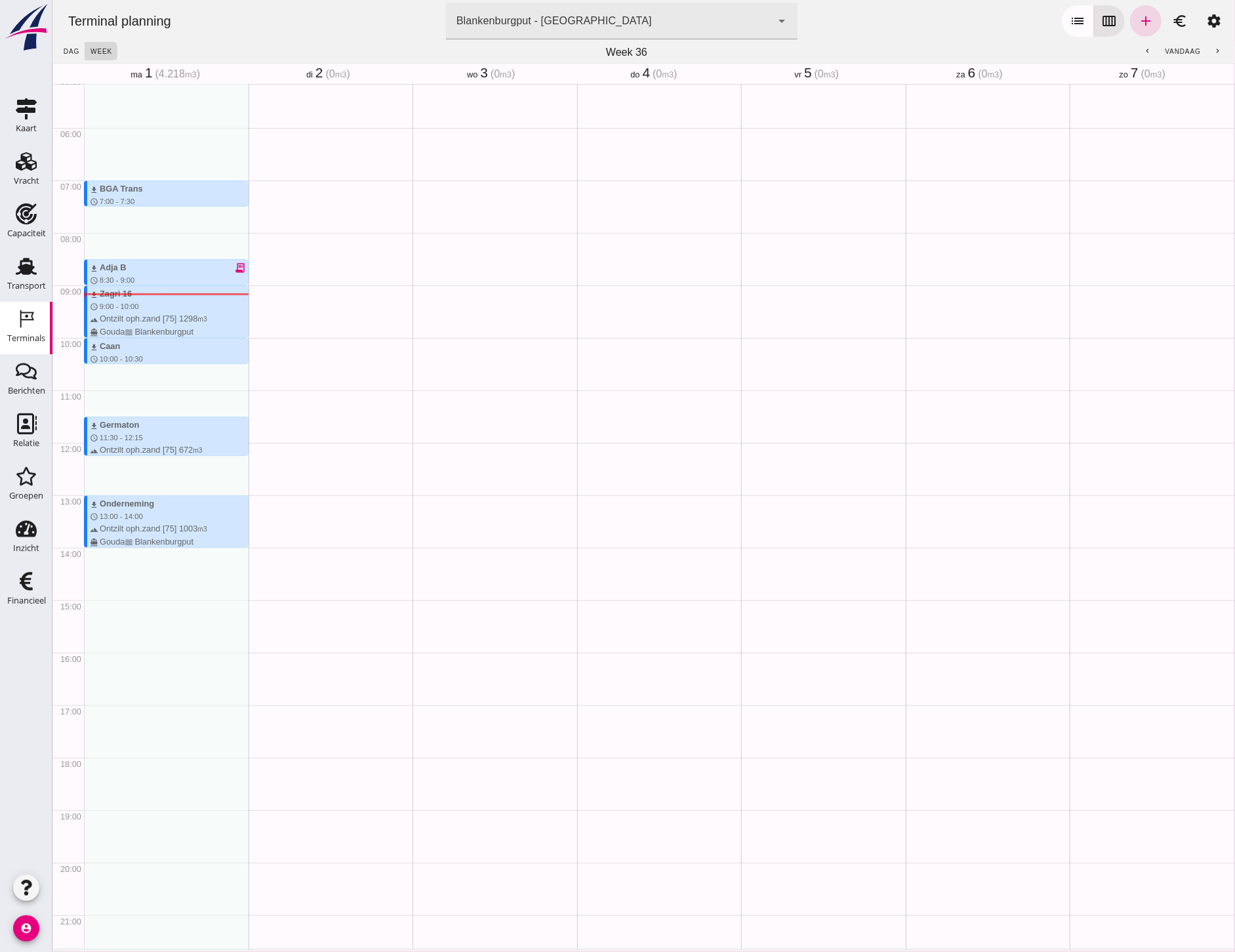
scroll to position [248, 0]
